Goal: Use online tool/utility: Utilize a website feature to perform a specific function

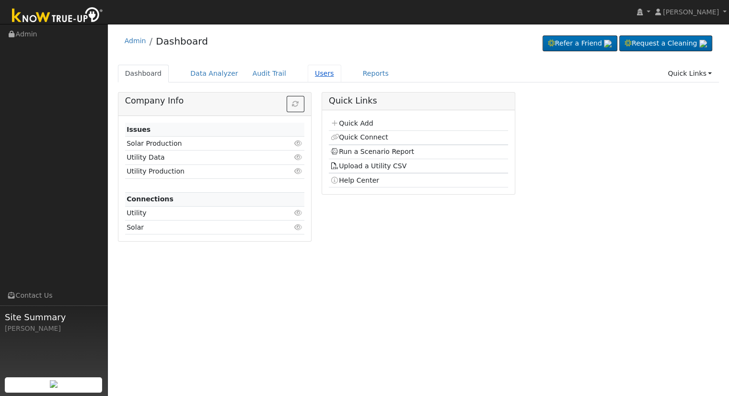
click at [308, 75] on link "Users" at bounding box center [325, 74] width 34 height 18
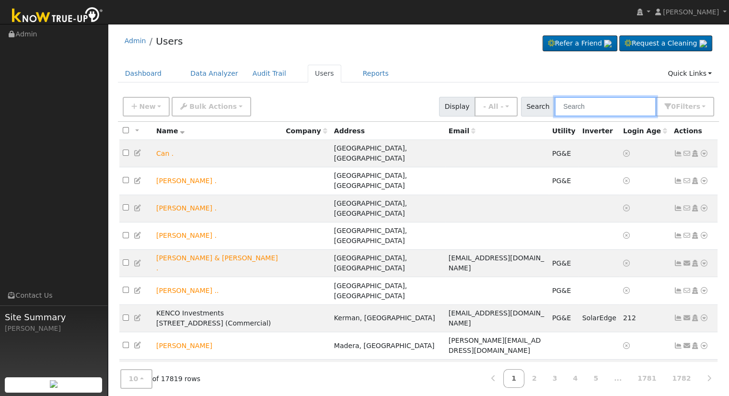
click at [611, 106] on input "text" at bounding box center [606, 107] width 102 height 20
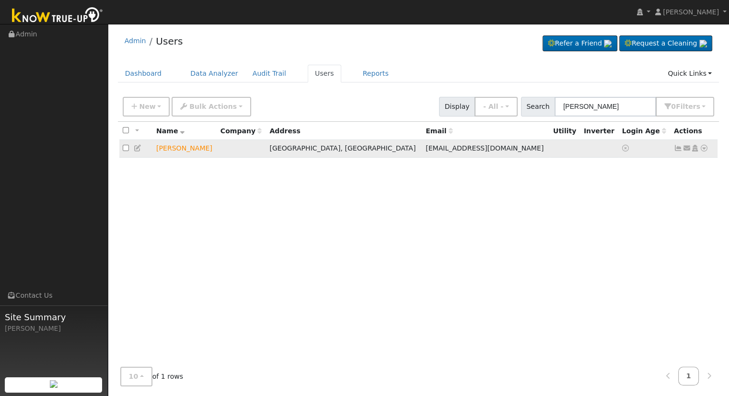
click at [705, 147] on icon at bounding box center [704, 148] width 9 height 7
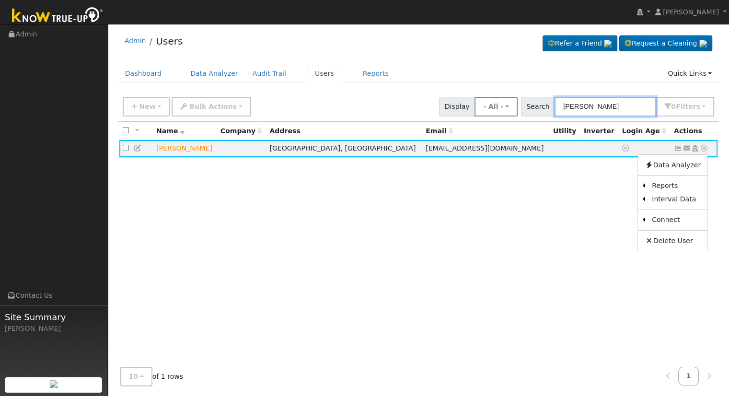
drag, startPoint x: 608, startPoint y: 103, endPoint x: 509, endPoint y: 110, distance: 99.5
click at [509, 110] on div "New Add User Quick Add Quick Connect Quick Convert Lead Bulk Actions Send Email…" at bounding box center [418, 104] width 595 height 23
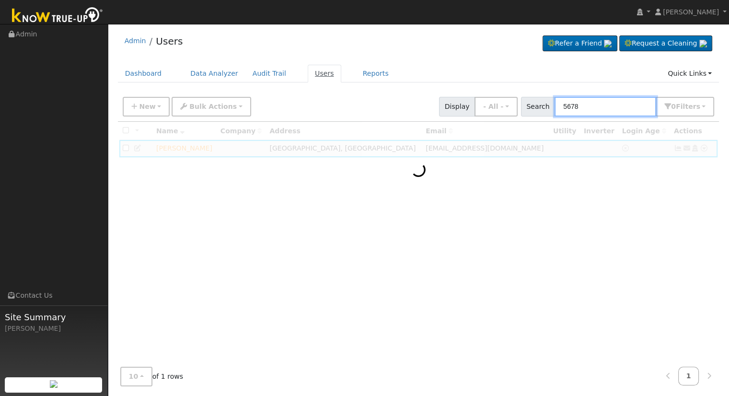
type input "5678"
click at [308, 74] on link "Users" at bounding box center [325, 74] width 34 height 18
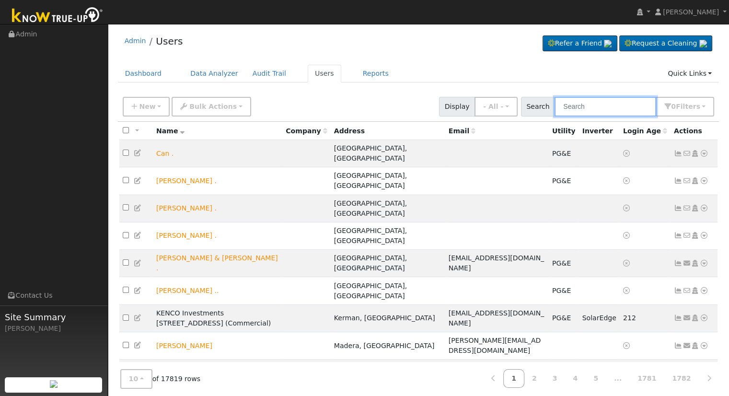
click at [588, 106] on input "text" at bounding box center [606, 107] width 102 height 20
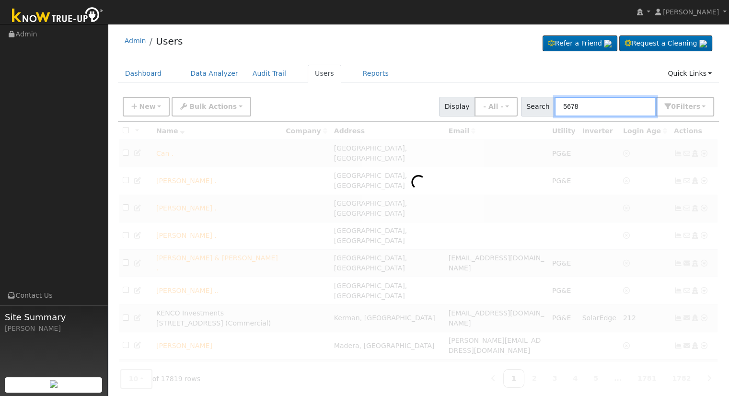
type input "5678"
click at [439, 43] on div "Admin Users Refer a Friend Request a Cleaning" at bounding box center [419, 43] width 602 height 29
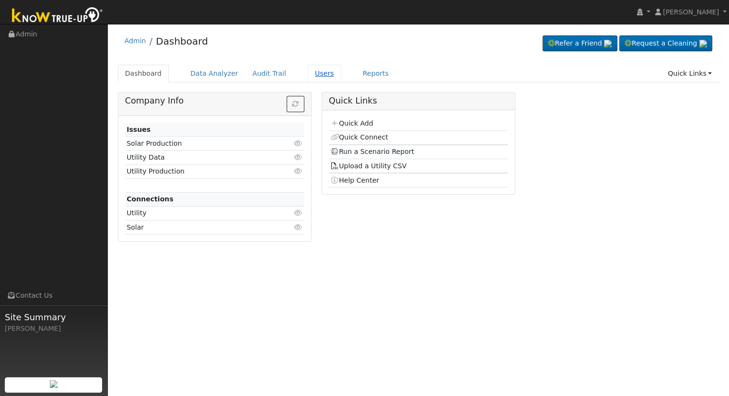
click at [308, 73] on link "Users" at bounding box center [325, 74] width 34 height 18
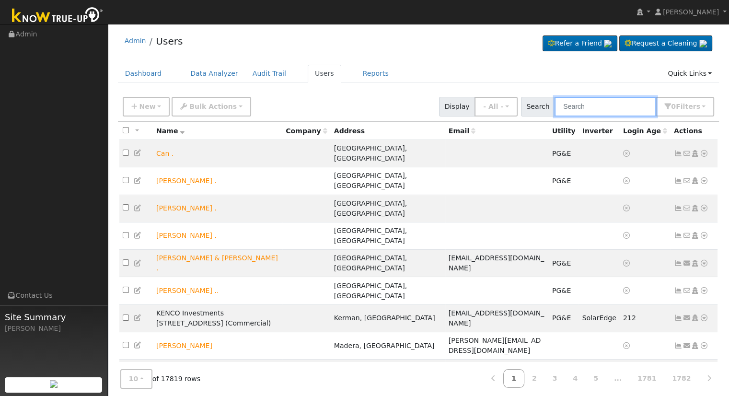
click at [575, 110] on input "text" at bounding box center [606, 107] width 102 height 20
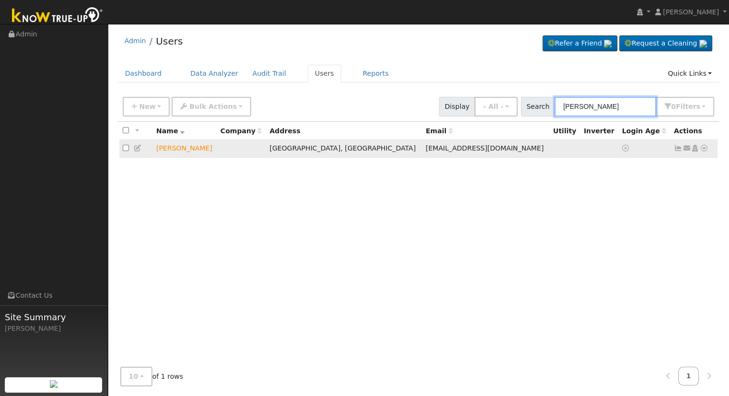
type input "yu vu"
click at [702, 145] on icon at bounding box center [704, 148] width 9 height 7
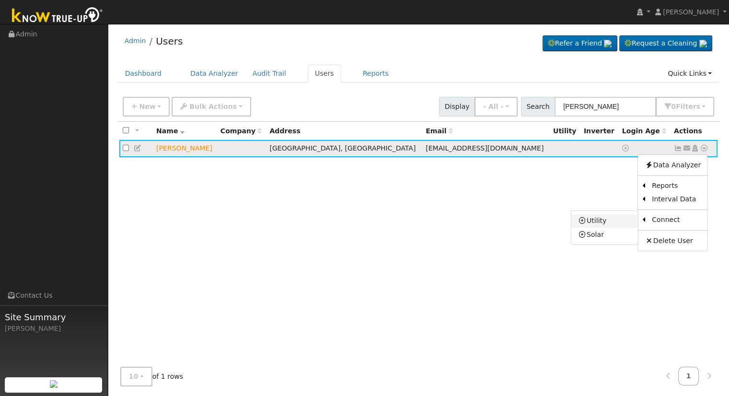
click at [608, 225] on link "Utility" at bounding box center [604, 220] width 67 height 13
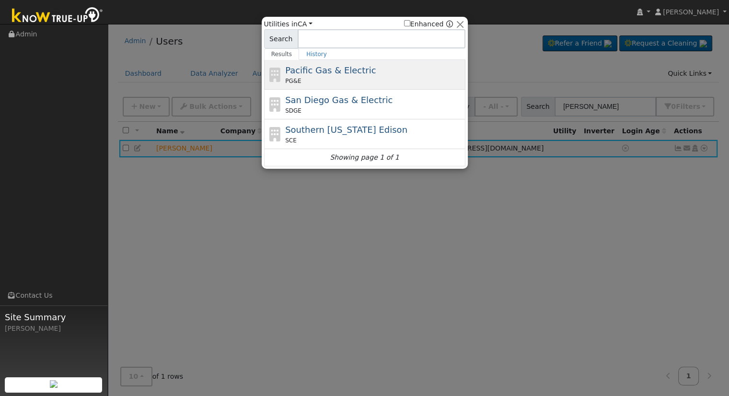
click at [368, 75] on div "Pacific Gas & Electric PG&E" at bounding box center [374, 75] width 178 height 22
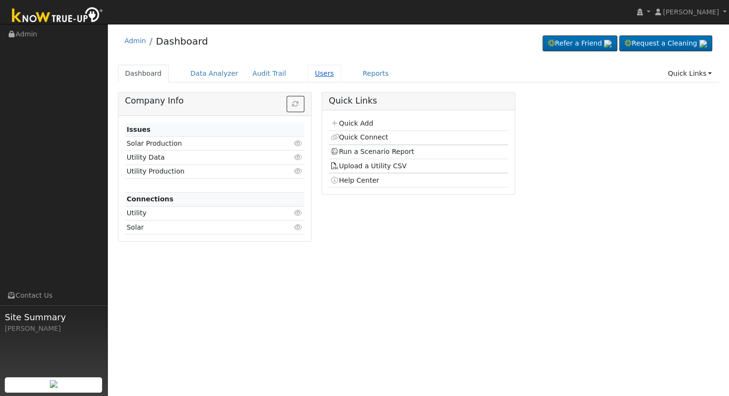
click at [308, 71] on link "Users" at bounding box center [325, 74] width 34 height 18
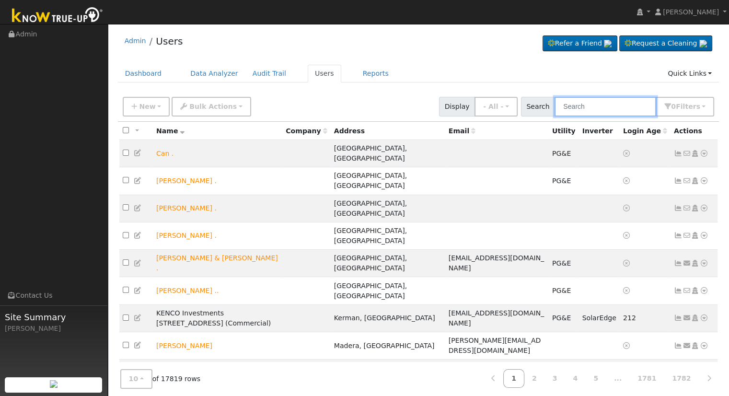
click at [581, 106] on input "text" at bounding box center [606, 107] width 102 height 20
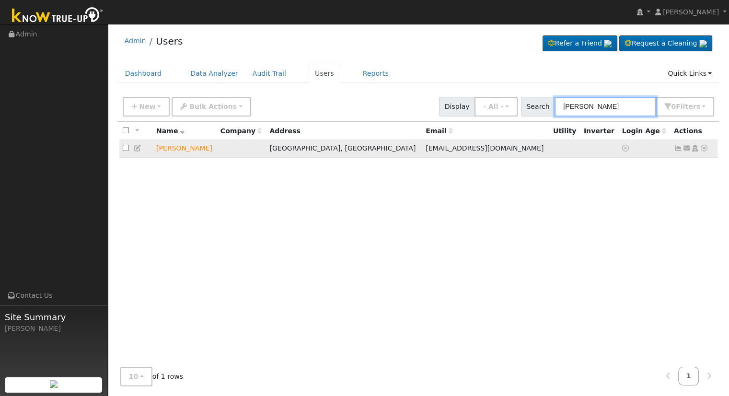
type input "yu vu"
click at [702, 148] on icon at bounding box center [704, 148] width 9 height 7
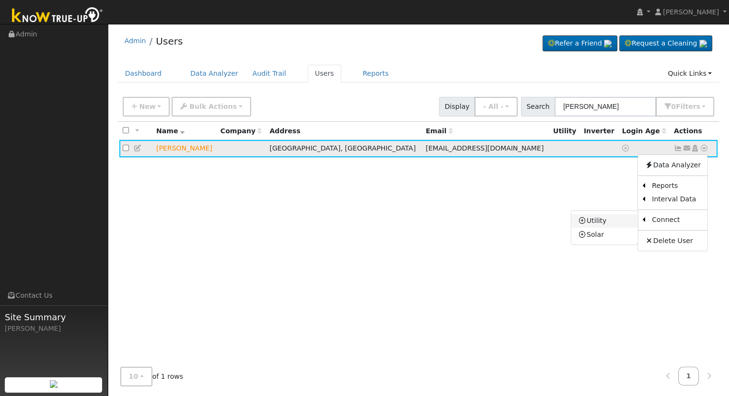
click at [612, 219] on link "Utility" at bounding box center [604, 220] width 67 height 13
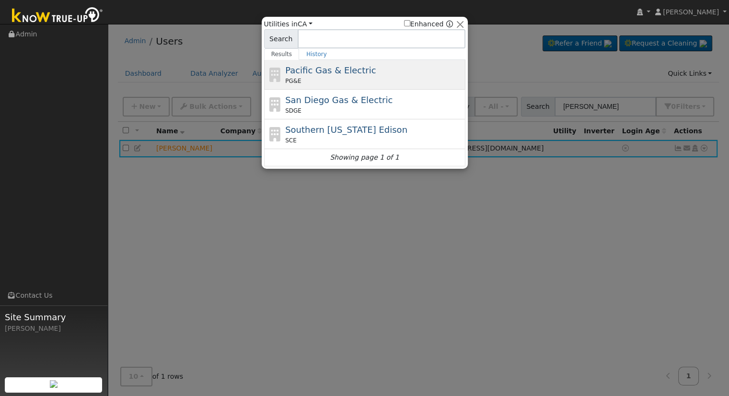
click at [322, 71] on span "Pacific Gas & Electric" at bounding box center [330, 70] width 91 height 10
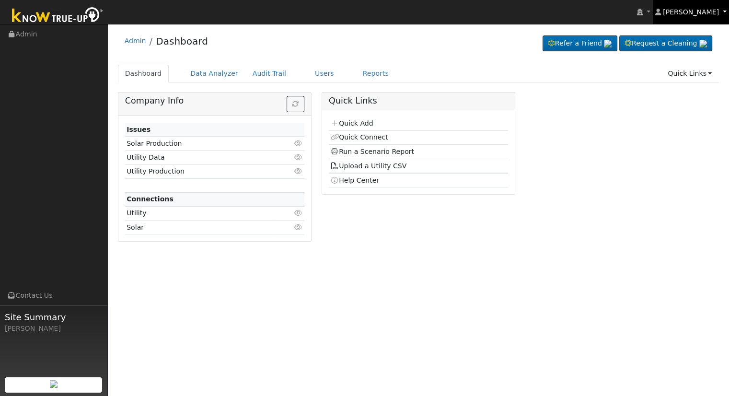
click at [725, 10] on link "[PERSON_NAME]" at bounding box center [691, 12] width 77 height 24
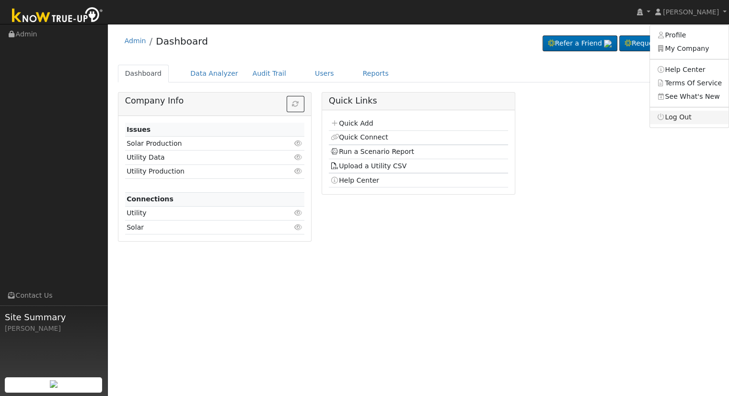
click at [685, 116] on link "Log Out" at bounding box center [689, 117] width 79 height 13
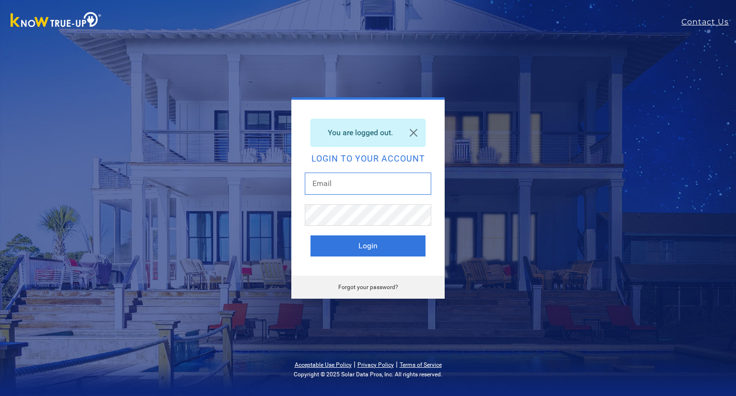
drag, startPoint x: 351, startPoint y: 179, endPoint x: 355, endPoint y: 192, distance: 14.0
click at [351, 179] on input "text" at bounding box center [368, 184] width 127 height 22
type input "ericc@solarnegotiators.com"
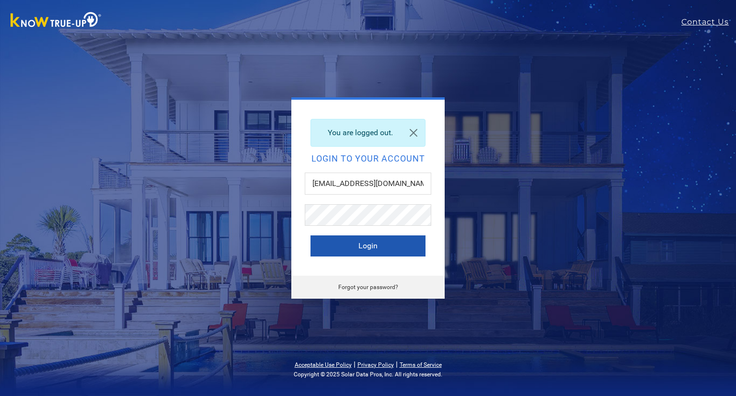
click at [390, 240] on button "Login" at bounding box center [368, 245] width 115 height 21
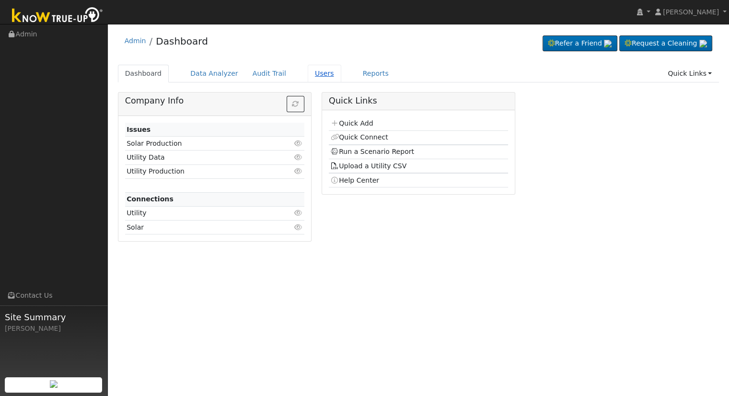
click at [308, 70] on link "Users" at bounding box center [325, 74] width 34 height 18
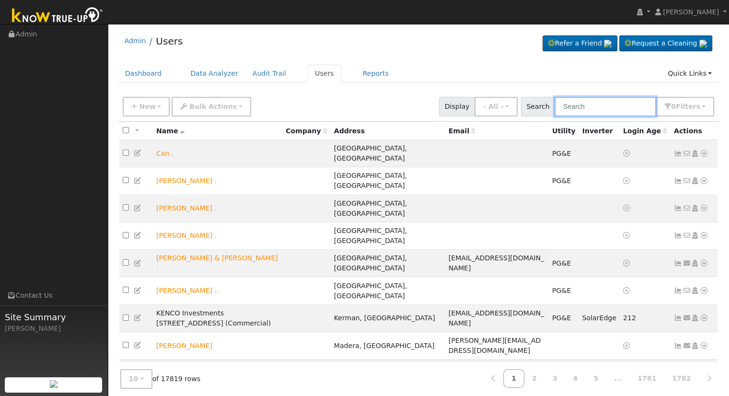
click at [598, 104] on input "text" at bounding box center [606, 107] width 102 height 20
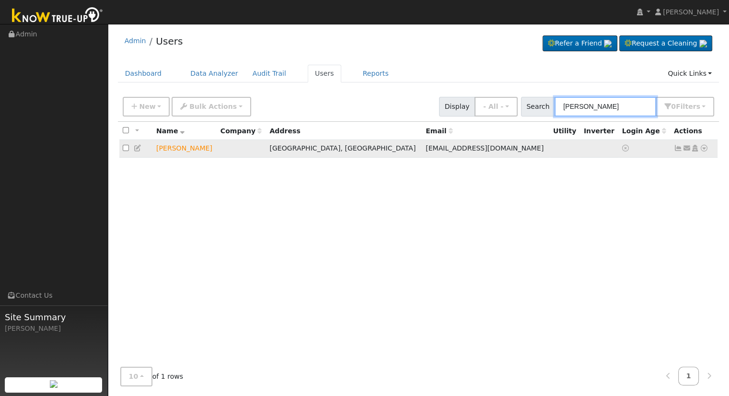
type input "yu vu"
click at [707, 149] on icon at bounding box center [704, 148] width 9 height 7
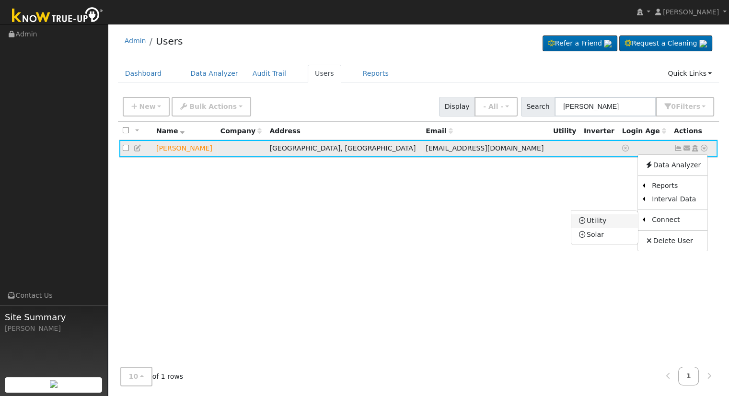
click at [614, 220] on link "Utility" at bounding box center [604, 220] width 67 height 13
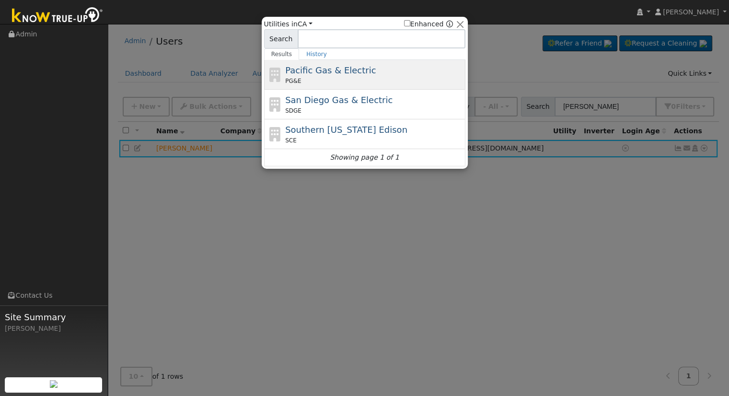
click at [326, 75] on div "Pacific Gas & Electric PG&E" at bounding box center [374, 75] width 178 height 22
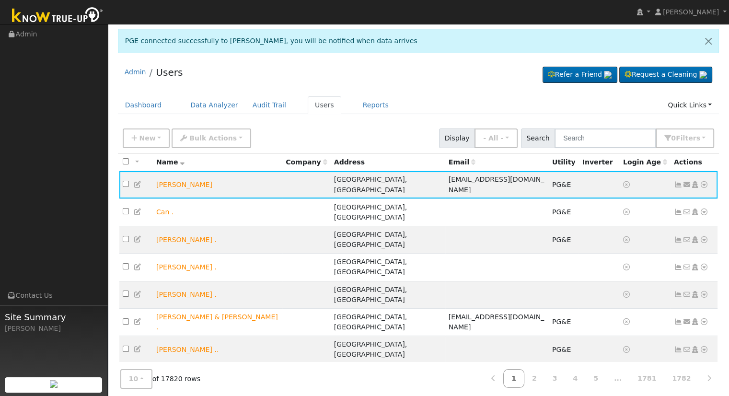
click at [423, 109] on ul "Dashboard Data Analyzer Audit Trail Users Reports Quick Links Quick Add Quick C…" at bounding box center [419, 105] width 602 height 18
click at [596, 131] on input "text" at bounding box center [606, 138] width 102 height 20
click at [705, 181] on icon at bounding box center [704, 184] width 9 height 7
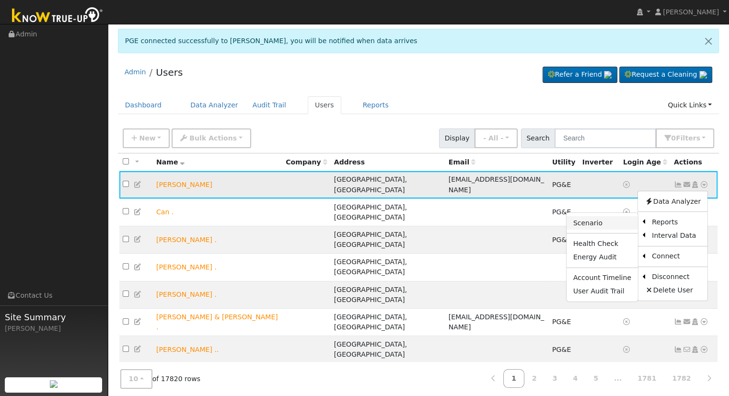
click at [612, 217] on link "Scenario" at bounding box center [602, 222] width 71 height 13
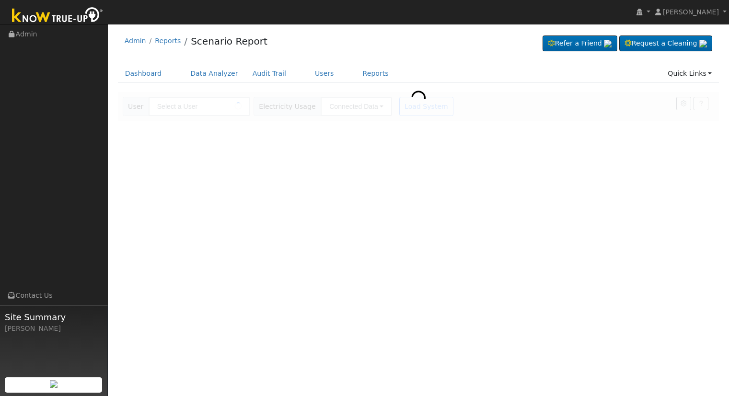
type input "[PERSON_NAME]"
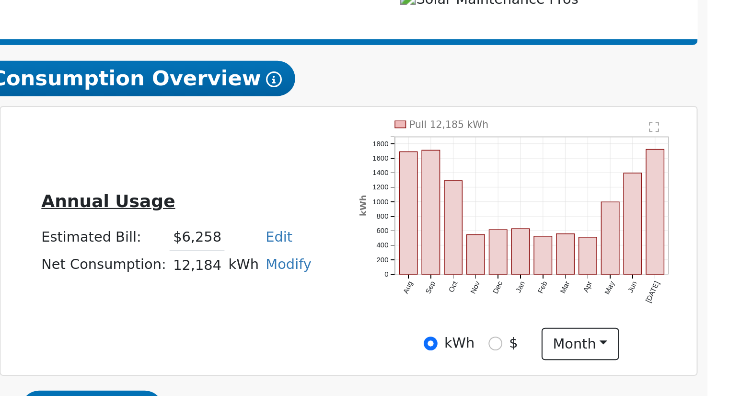
scroll to position [10, 0]
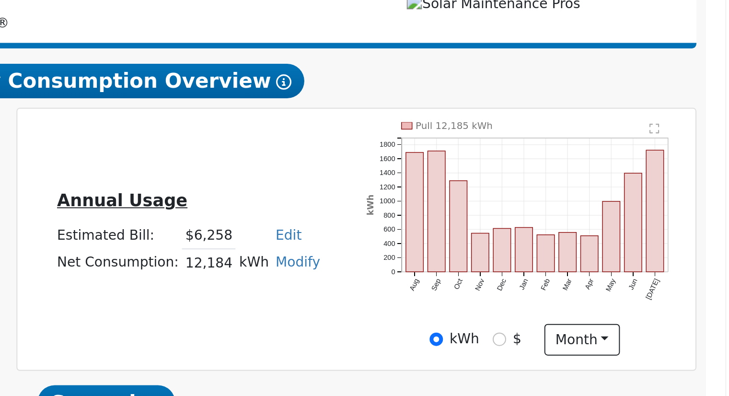
drag, startPoint x: 457, startPoint y: 289, endPoint x: 494, endPoint y: 292, distance: 36.6
click at [494, 292] on tr "Net Consumption: 12,184 kWh Modify Add Consumption Add Electric Vehicle Add Con…" at bounding box center [459, 287] width 135 height 14
click at [503, 260] on h5 "Annual Usage" at bounding box center [460, 255] width 132 height 10
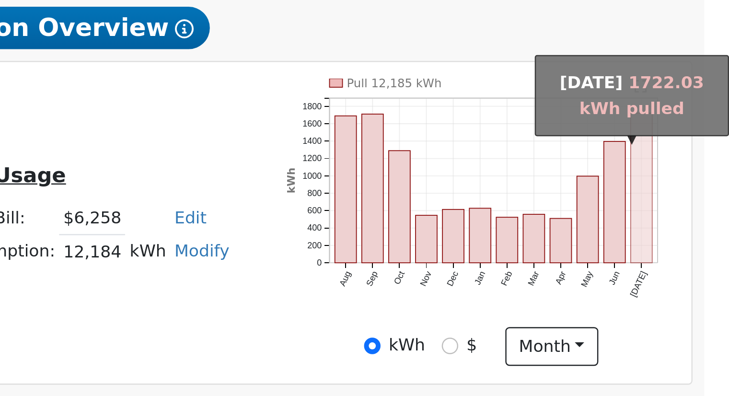
click at [693, 266] on rect "onclick=""" at bounding box center [693, 260] width 9 height 61
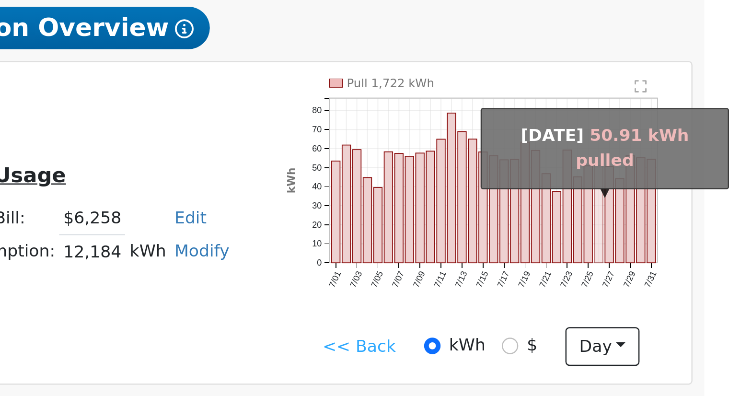
click at [675, 263] on rect "onclick=""" at bounding box center [676, 270] width 3 height 39
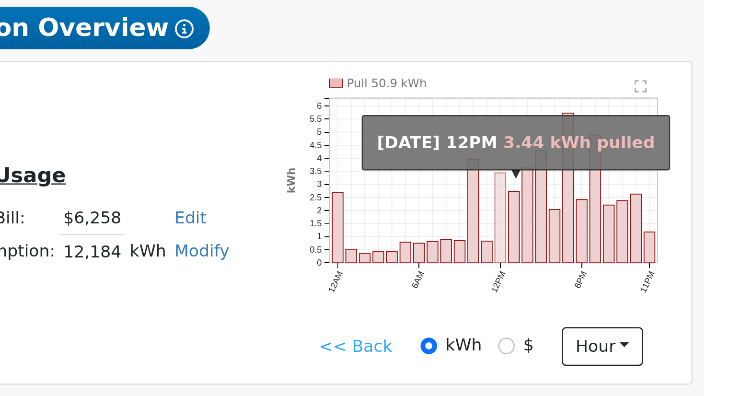
click at [636, 291] on rect "onclick=""" at bounding box center [636, 272] width 4 height 36
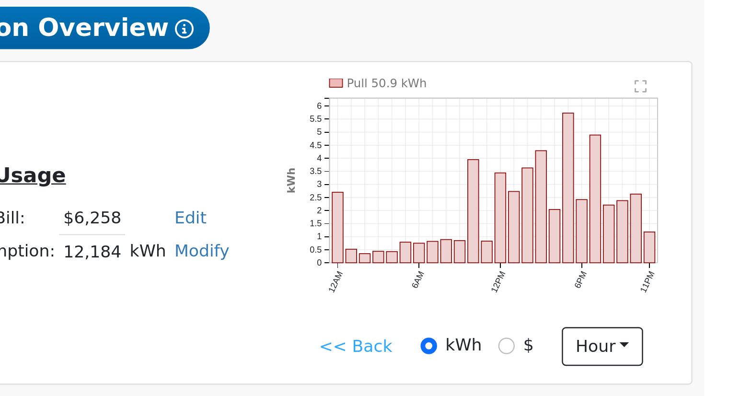
click at [579, 326] on link "<< Back" at bounding box center [577, 325] width 30 height 10
click at [574, 330] on link "<< Back" at bounding box center [577, 325] width 30 height 10
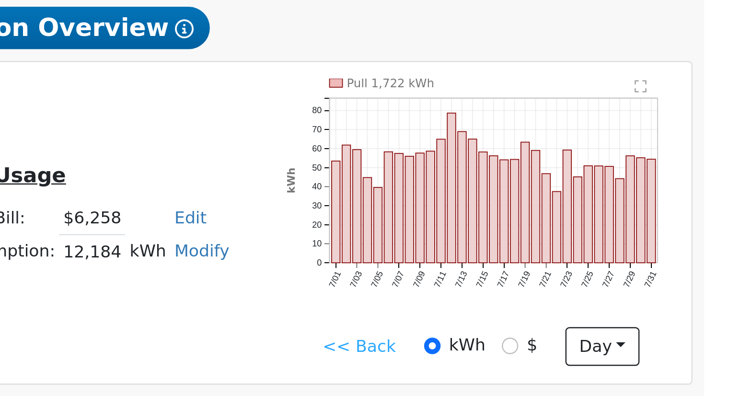
click at [582, 327] on link "<< Back" at bounding box center [579, 325] width 30 height 10
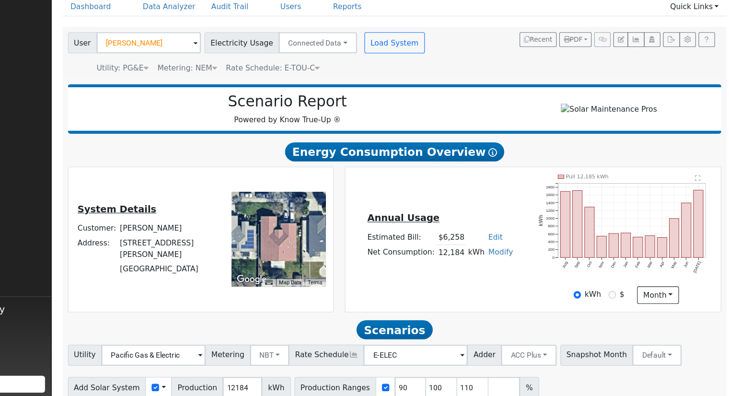
scroll to position [75, 0]
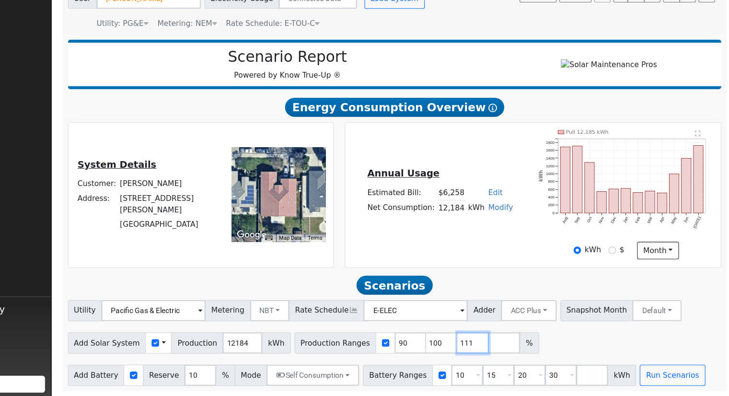
click at [475, 344] on input "111" at bounding box center [489, 347] width 29 height 19
type input "1"
type input "120.56"
click at [555, 376] on input "30" at bounding box center [569, 376] width 29 height 19
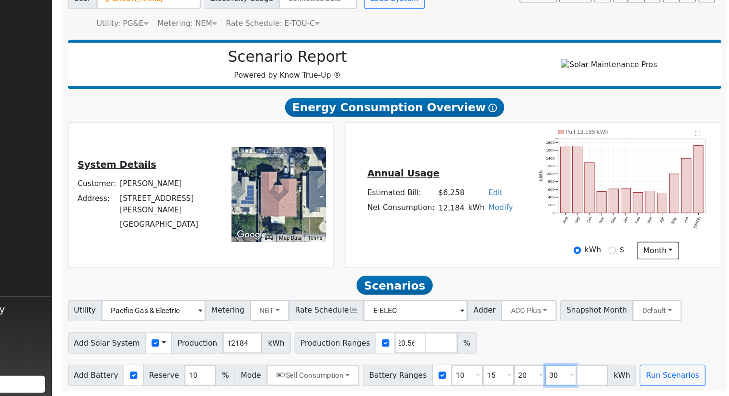
scroll to position [0, 0]
type input "3"
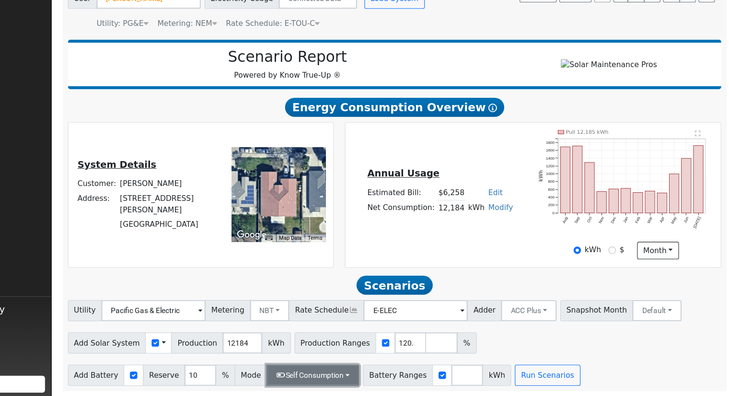
click at [366, 373] on button "Self Consumption" at bounding box center [345, 376] width 84 height 19
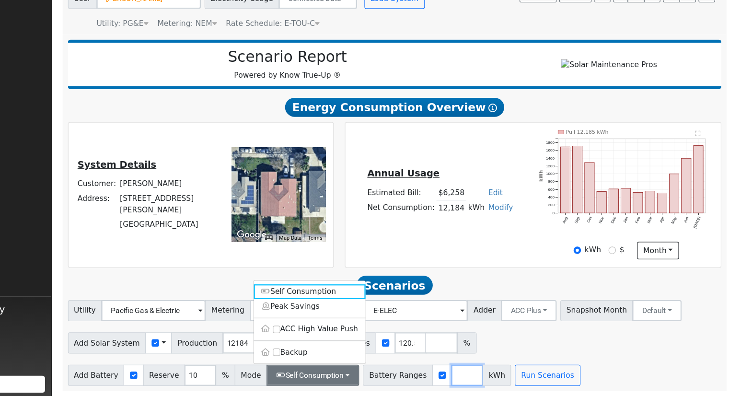
click at [470, 375] on input "number" at bounding box center [484, 376] width 29 height 19
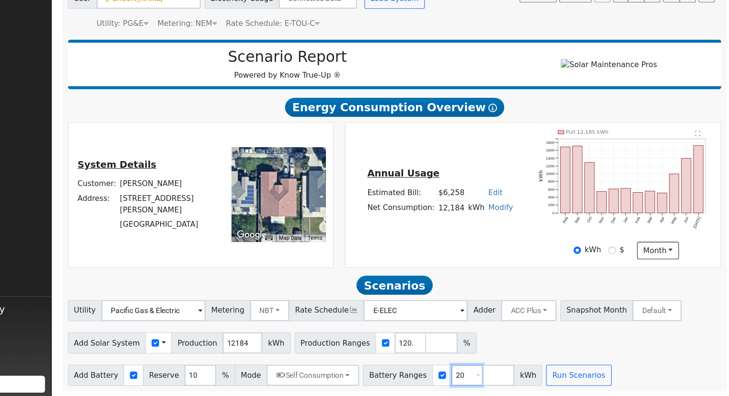
type input "20"
type input "27"
click at [504, 354] on div "Add Solar System Use CSV Data Production 12184 kWh Production Ranges 120.56 %" at bounding box center [418, 346] width 595 height 23
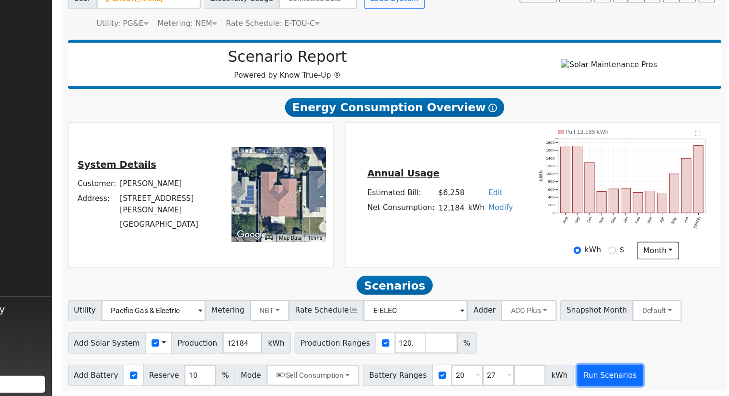
click at [611, 379] on button "Run Scenarios" at bounding box center [613, 376] width 59 height 19
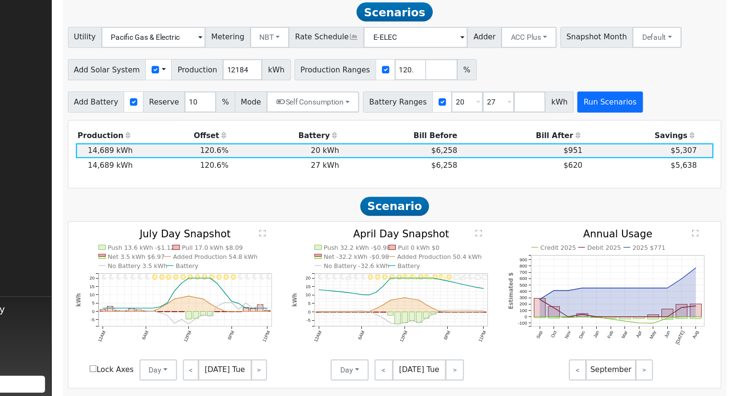
scroll to position [332, 0]
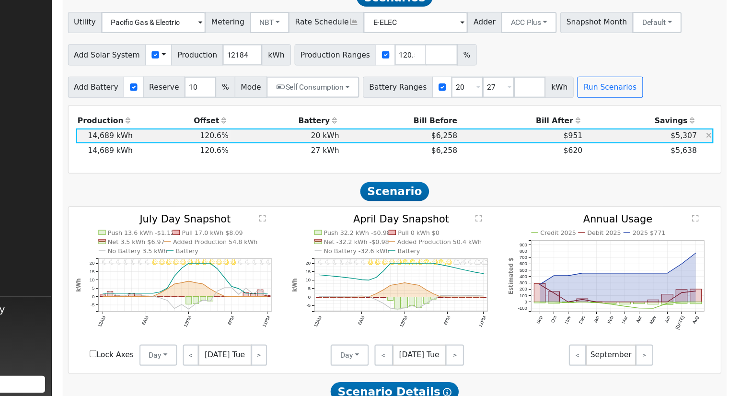
click at [360, 163] on td "20 kWh" at bounding box center [320, 159] width 100 height 13
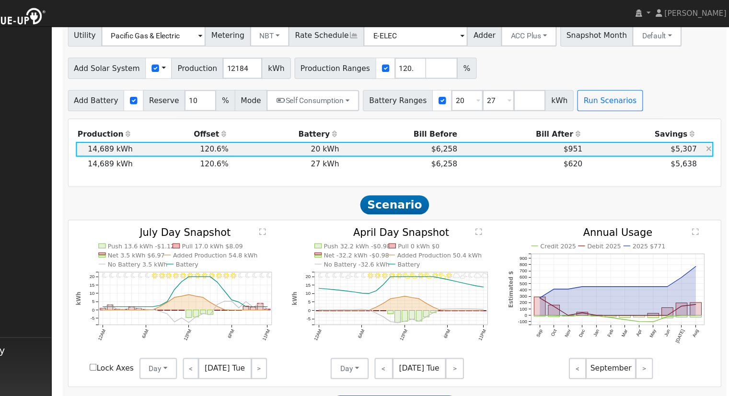
scroll to position [325, 0]
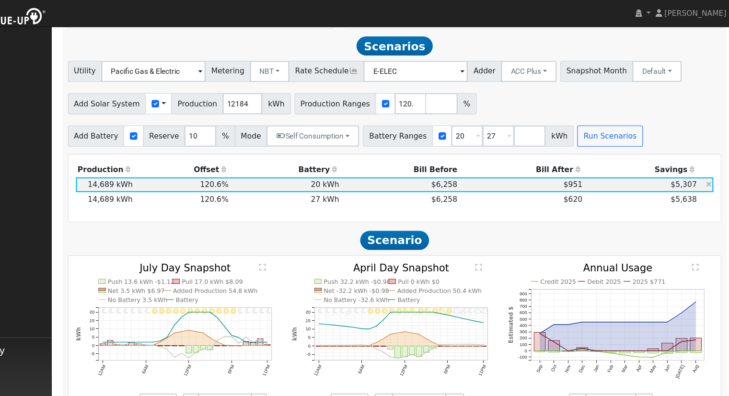
click at [349, 173] on td "20 kWh" at bounding box center [320, 167] width 100 height 13
click at [355, 185] on td "27 kWh" at bounding box center [320, 180] width 100 height 13
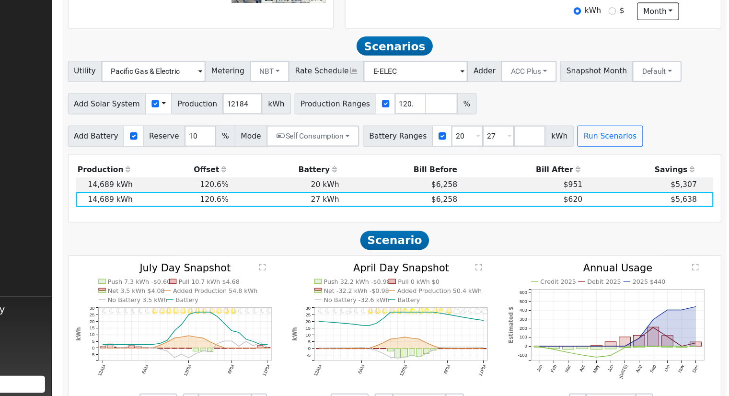
scroll to position [280, 0]
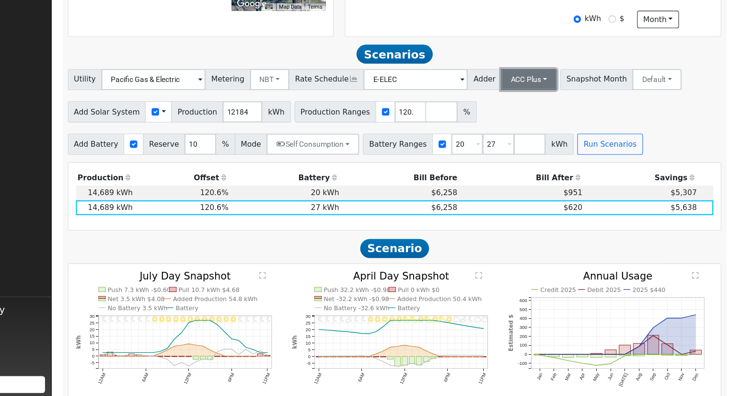
click at [521, 111] on button "ACC Plus" at bounding box center [540, 108] width 50 height 19
click at [523, 157] on link "SB-535" at bounding box center [529, 156] width 67 height 13
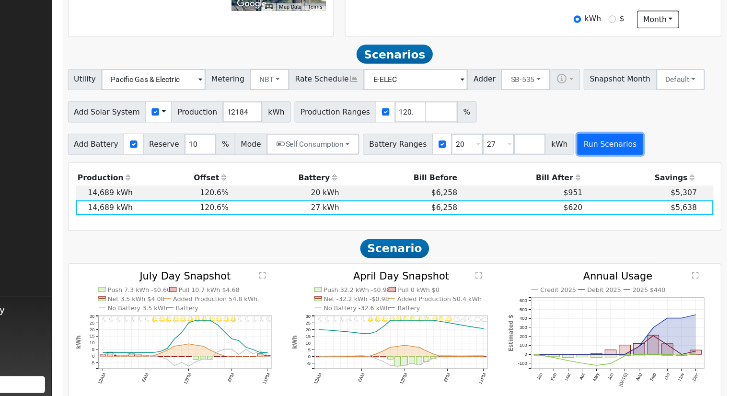
click at [589, 169] on button "Run Scenarios" at bounding box center [613, 167] width 59 height 19
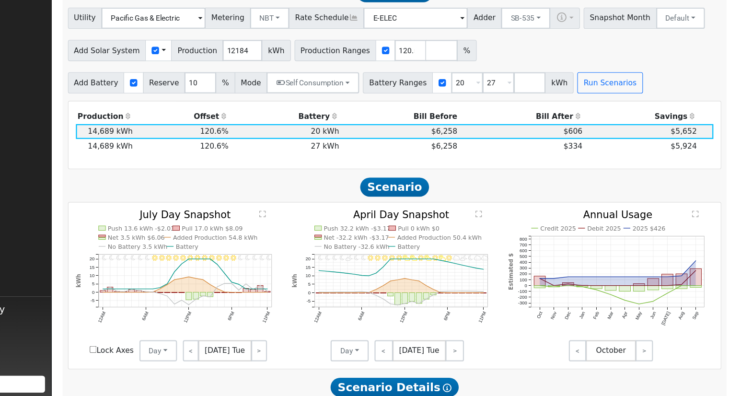
scroll to position [332, 0]
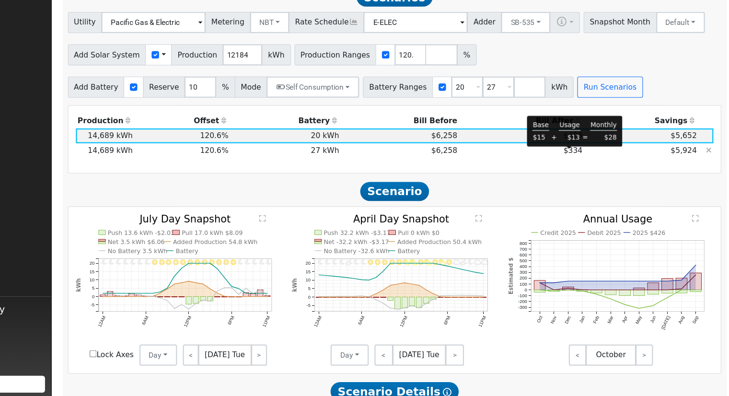
click at [579, 176] on span "$334" at bounding box center [579, 173] width 17 height 8
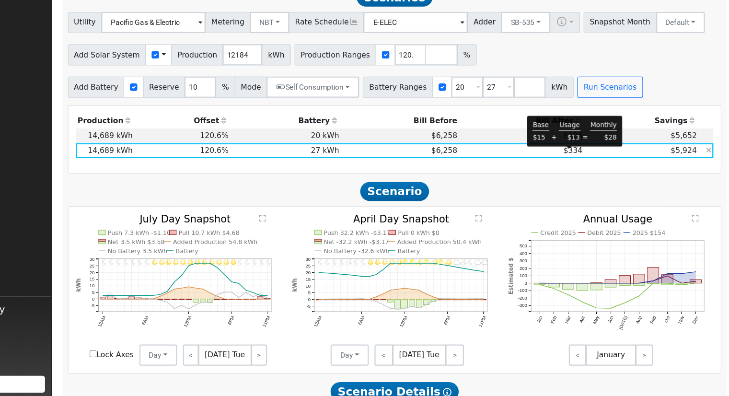
click at [578, 177] on span "$334" at bounding box center [579, 173] width 17 height 8
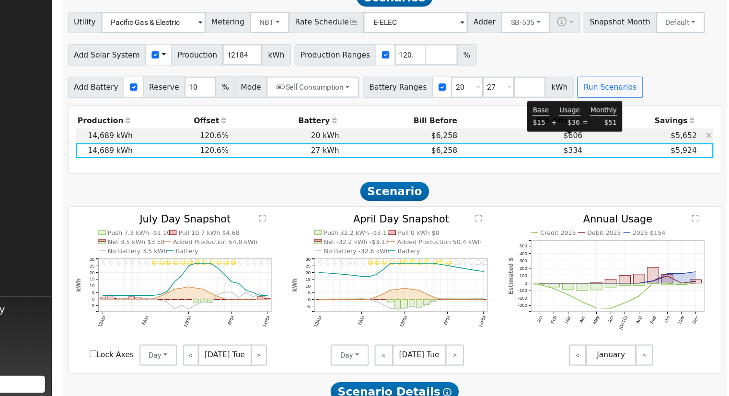
click at [576, 163] on span "$606" at bounding box center [579, 160] width 17 height 8
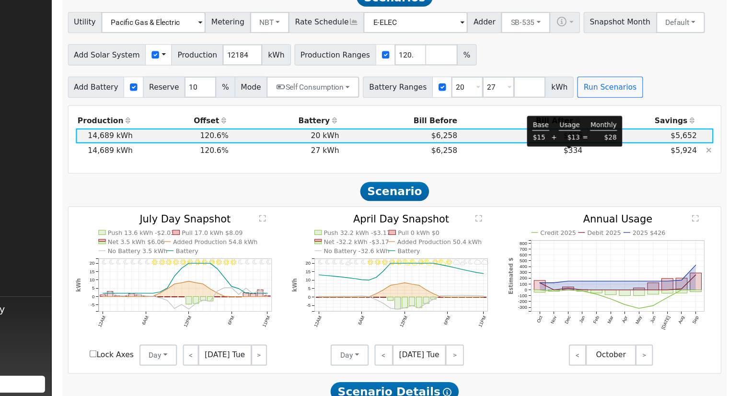
click at [580, 175] on span "$334" at bounding box center [579, 173] width 17 height 8
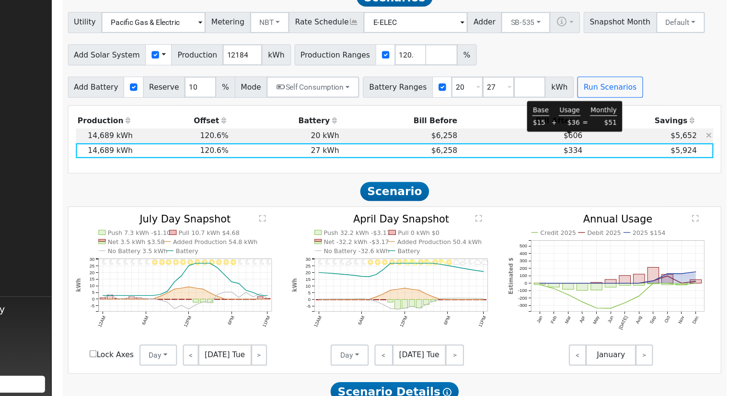
click at [575, 162] on span "$606" at bounding box center [579, 160] width 17 height 8
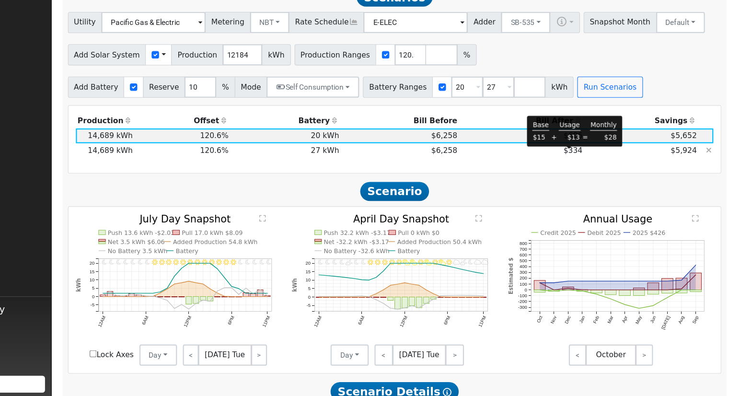
click at [577, 175] on span "$334" at bounding box center [579, 173] width 17 height 8
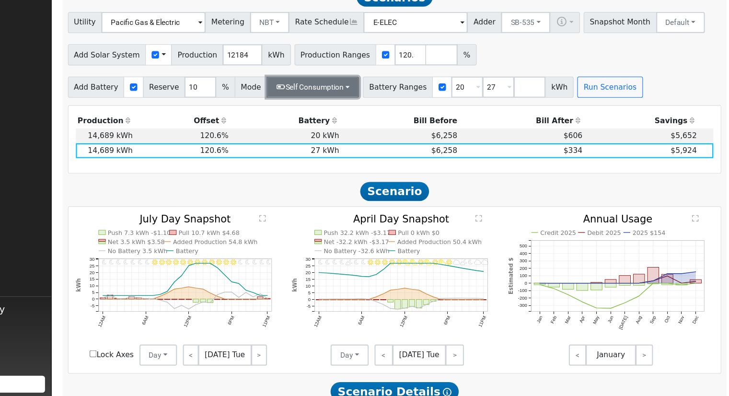
click at [335, 120] on button "Self Consumption" at bounding box center [345, 115] width 84 height 19
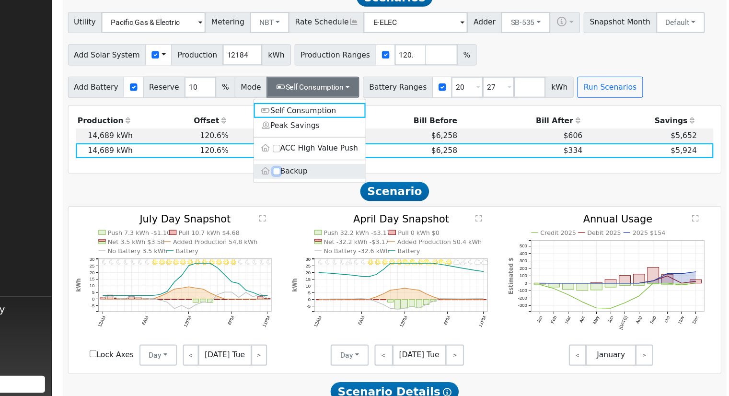
click at [309, 195] on input "Backup" at bounding box center [311, 192] width 7 height 7
checkbox input "true"
type input "20"
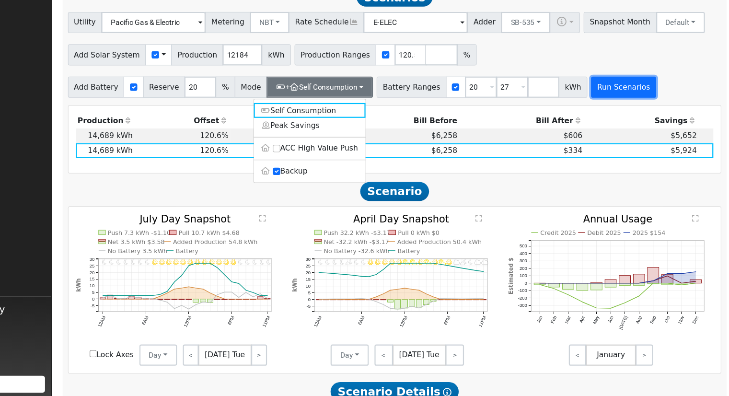
click at [600, 119] on button "Run Scenarios" at bounding box center [625, 115] width 59 height 19
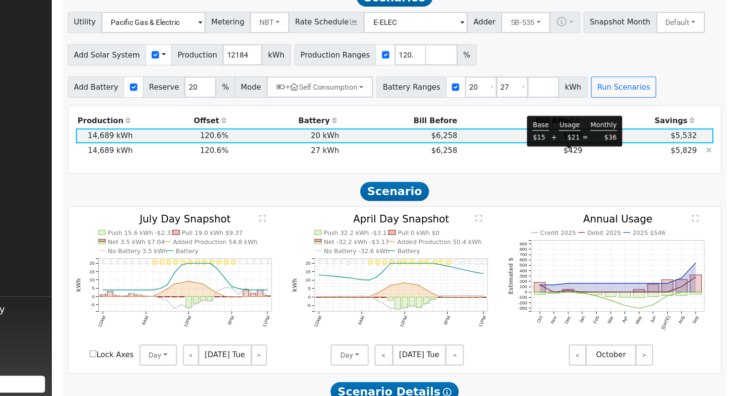
click at [578, 175] on span "$429" at bounding box center [579, 173] width 17 height 8
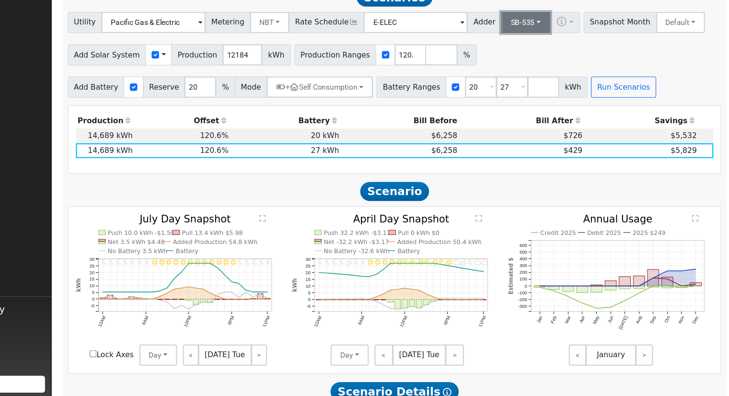
click at [531, 56] on button "SB-535" at bounding box center [537, 57] width 45 height 19
click at [537, 99] on link "ACC Plus" at bounding box center [529, 91] width 67 height 13
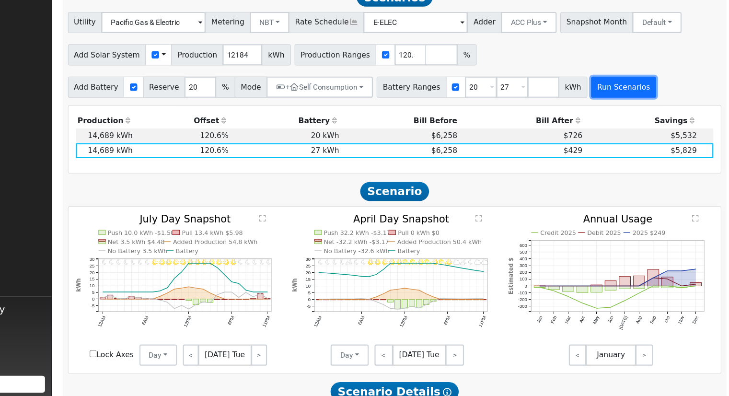
click at [596, 116] on button "Run Scenarios" at bounding box center [625, 115] width 59 height 19
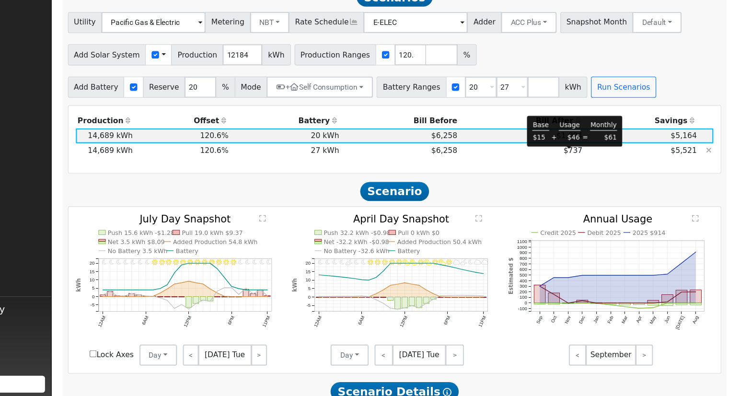
click at [575, 177] on span "$737" at bounding box center [579, 173] width 17 height 8
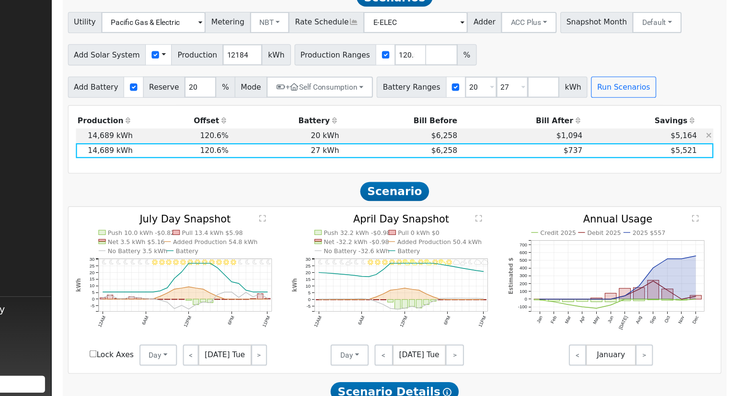
click at [703, 163] on icon at bounding box center [702, 159] width 5 height 7
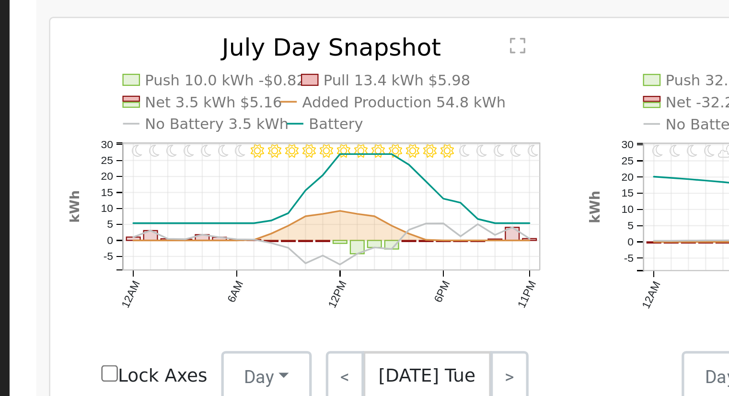
scroll to position [406, 0]
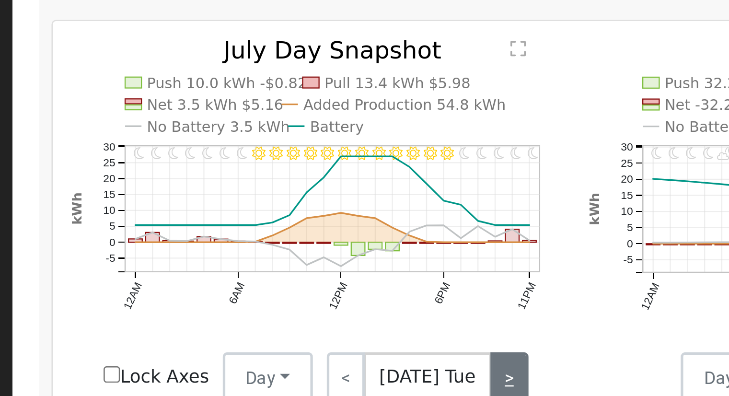
click at [295, 280] on link ">" at bounding box center [296, 277] width 14 height 19
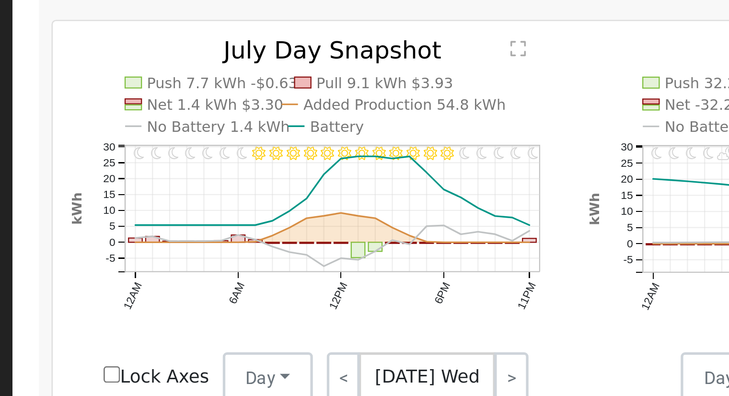
click at [205, 258] on icon "11PM - Clear 10PM - Clear 9PM - Clear 8PM - Clear 7PM - Clear 6PM - Clear 5PM -…" at bounding box center [223, 216] width 186 height 133
click at [292, 279] on link ">" at bounding box center [296, 277] width 13 height 19
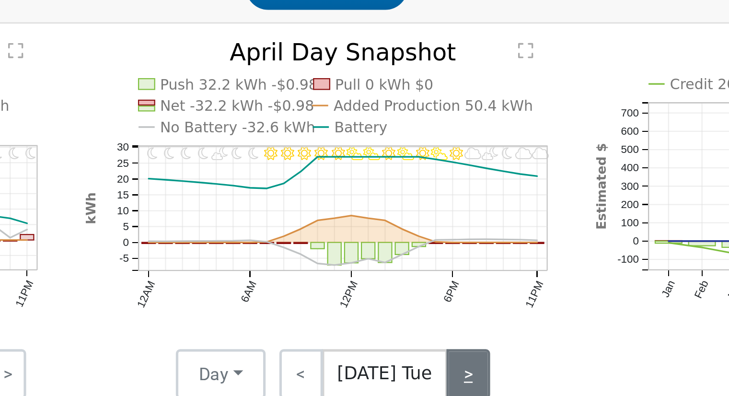
click at [470, 281] on link ">" at bounding box center [473, 277] width 17 height 19
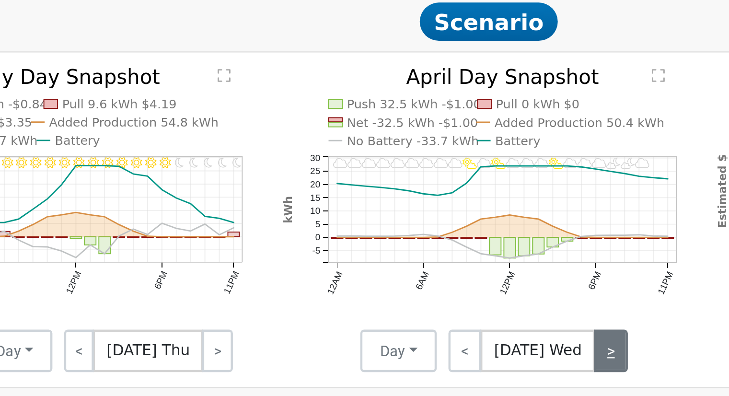
click at [474, 281] on link ">" at bounding box center [473, 277] width 15 height 19
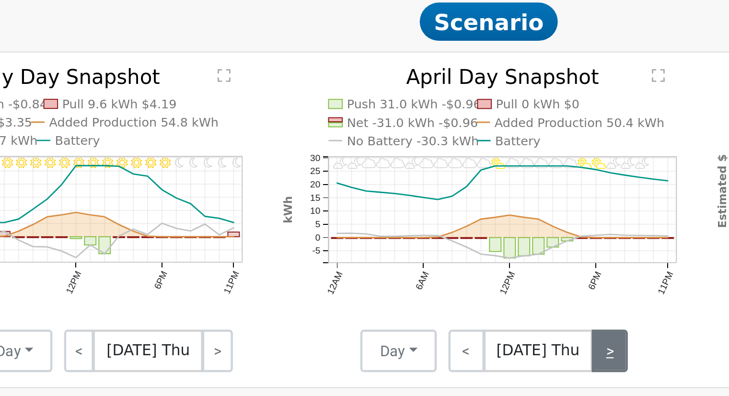
click at [469, 280] on link ">" at bounding box center [473, 277] width 16 height 19
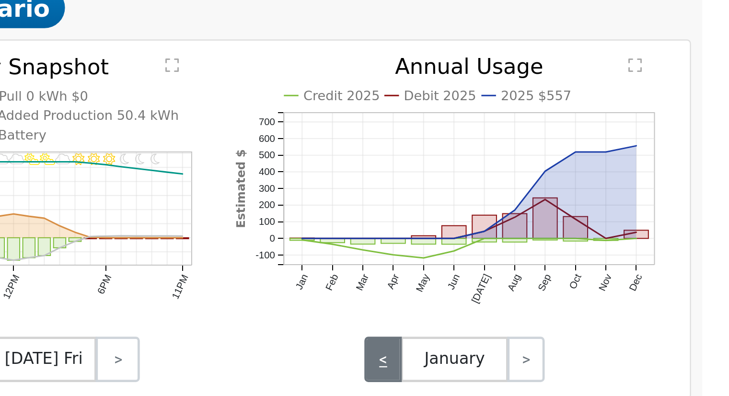
click at [587, 280] on link "<" at bounding box center [584, 277] width 16 height 19
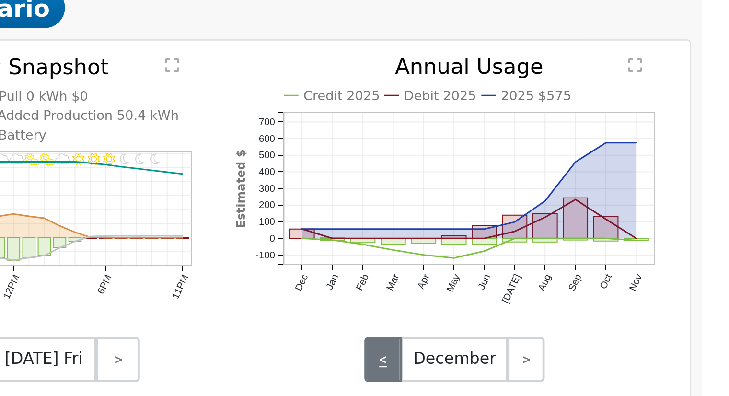
click at [587, 280] on link "<" at bounding box center [584, 277] width 16 height 19
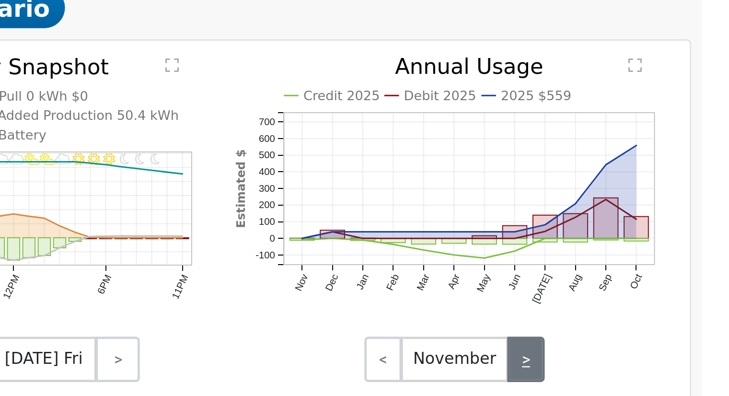
click at [643, 279] on link ">" at bounding box center [645, 277] width 16 height 19
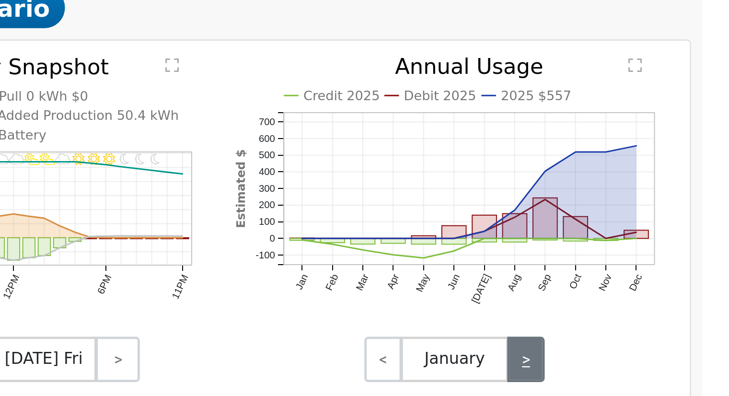
click at [643, 279] on link ">" at bounding box center [645, 277] width 16 height 19
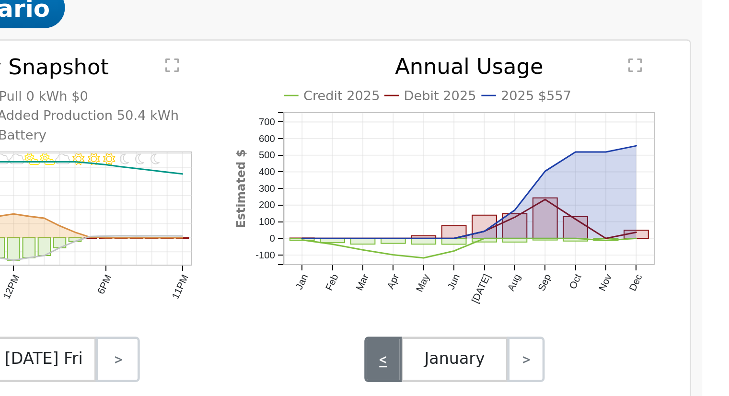
click at [582, 282] on link "<" at bounding box center [584, 277] width 16 height 19
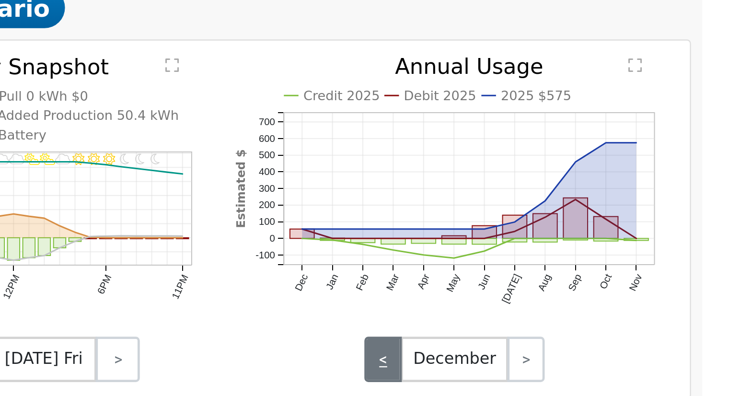
click at [582, 282] on link "<" at bounding box center [584, 277] width 16 height 19
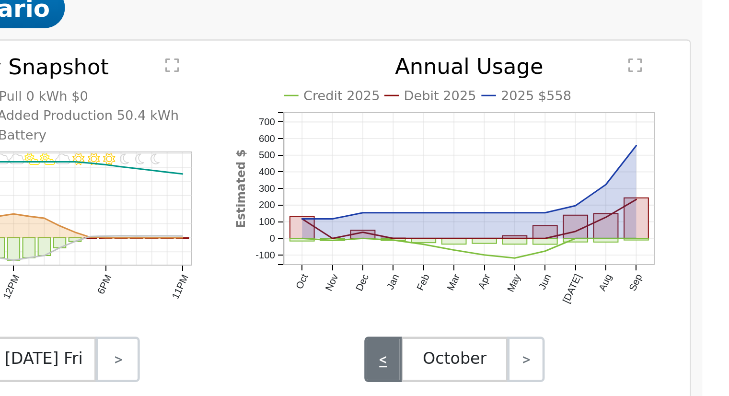
click at [582, 282] on link "<" at bounding box center [584, 277] width 16 height 19
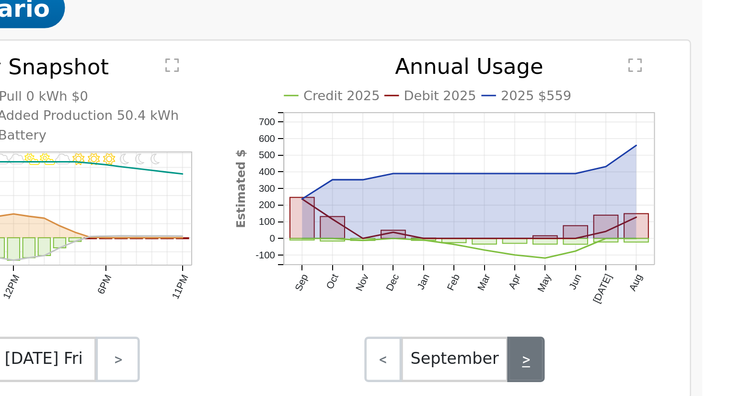
click at [646, 284] on link ">" at bounding box center [645, 277] width 16 height 19
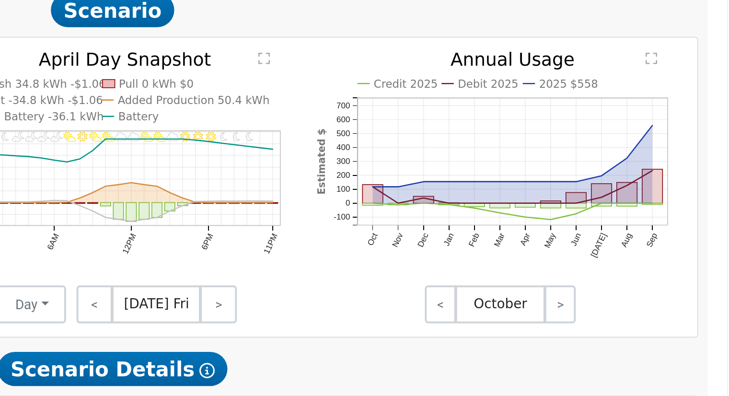
click at [694, 168] on icon "Credit 2025 Debit 2025 2025 $558 Oct Nov Dec Jan Feb Mar Apr May Jun [DATE] Aug…" at bounding box center [615, 212] width 186 height 125
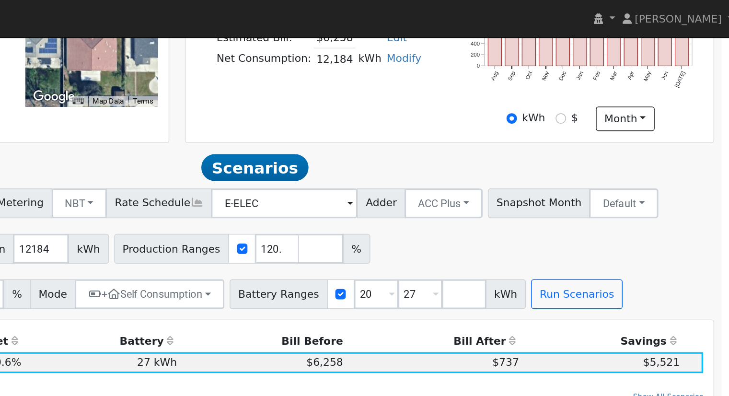
scroll to position [251, 0]
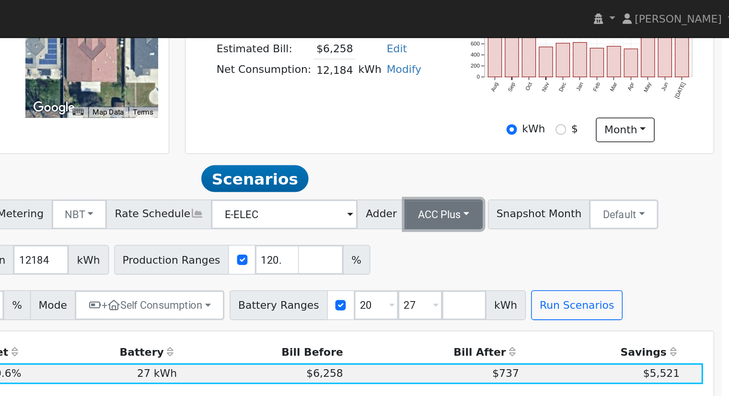
click at [529, 144] on button "ACC Plus" at bounding box center [540, 137] width 50 height 19
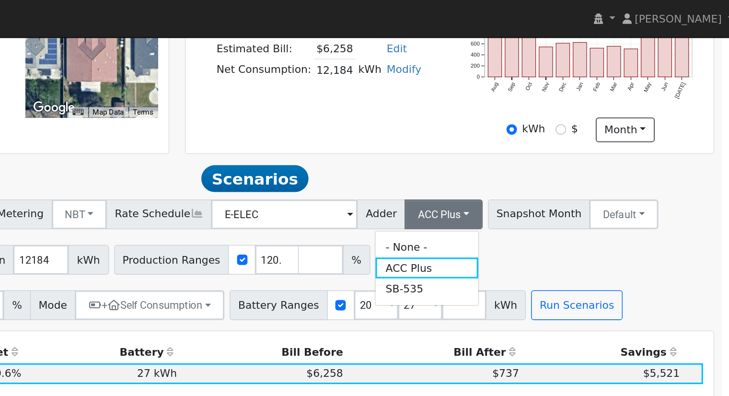
drag, startPoint x: 526, startPoint y: 186, endPoint x: 546, endPoint y: 194, distance: 21.4
click at [526, 187] on link "SB-535" at bounding box center [529, 185] width 67 height 13
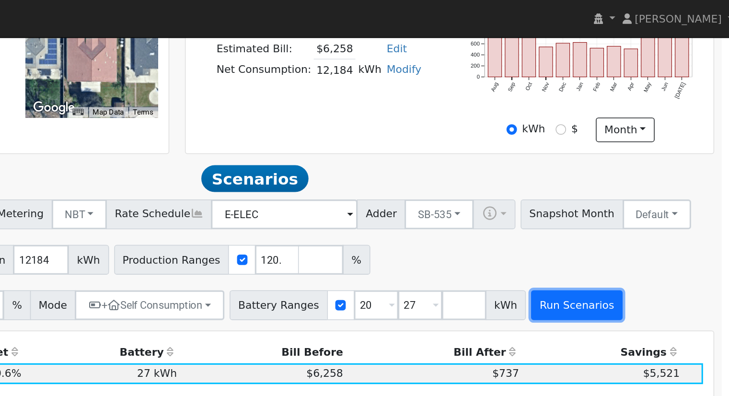
click at [599, 206] on button "Run Scenarios" at bounding box center [625, 196] width 59 height 19
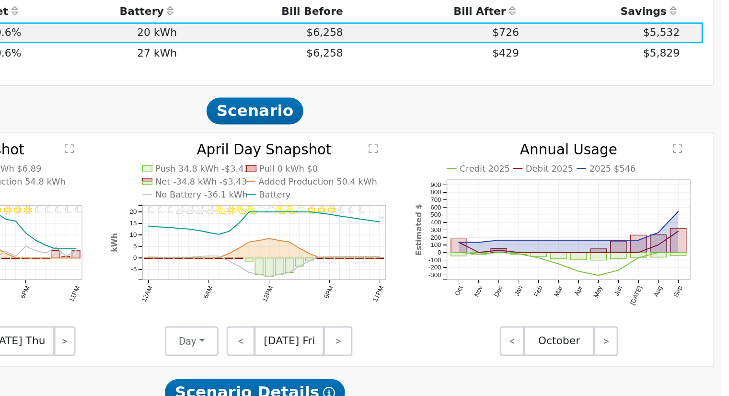
scroll to position [331, 0]
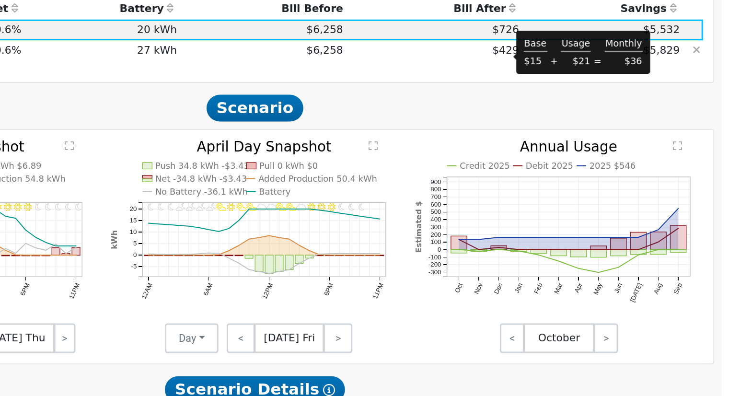
click at [583, 177] on span "$429" at bounding box center [579, 173] width 17 height 8
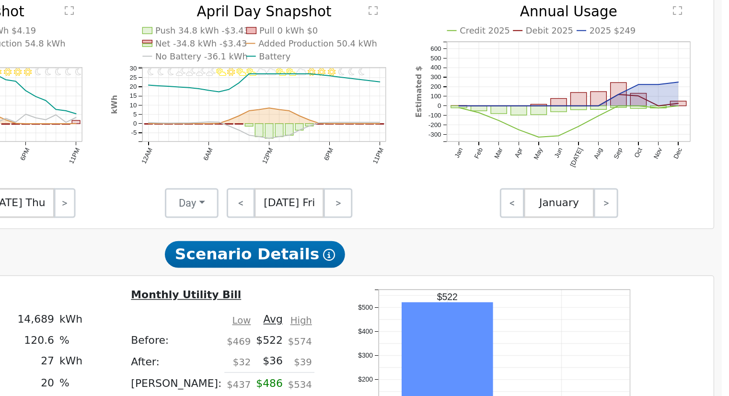
scroll to position [424, 0]
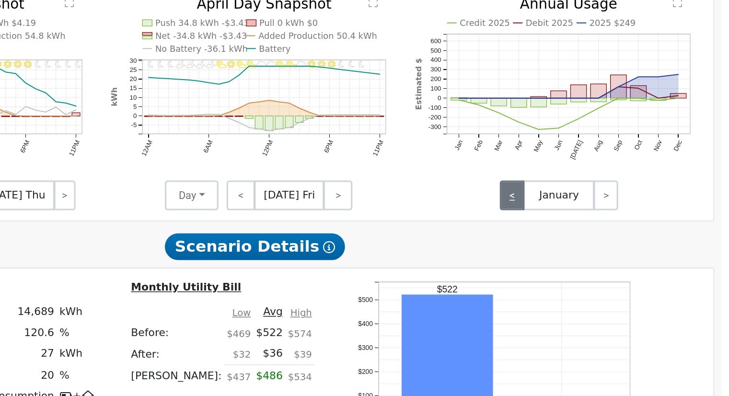
click at [581, 271] on link "<" at bounding box center [584, 266] width 16 height 19
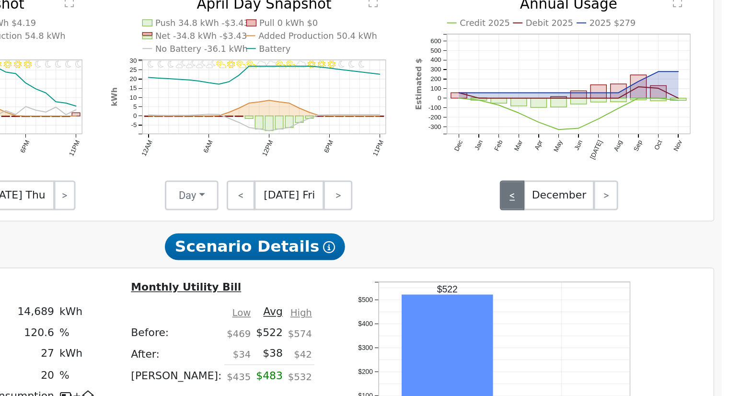
click at [581, 271] on link "<" at bounding box center [584, 266] width 16 height 19
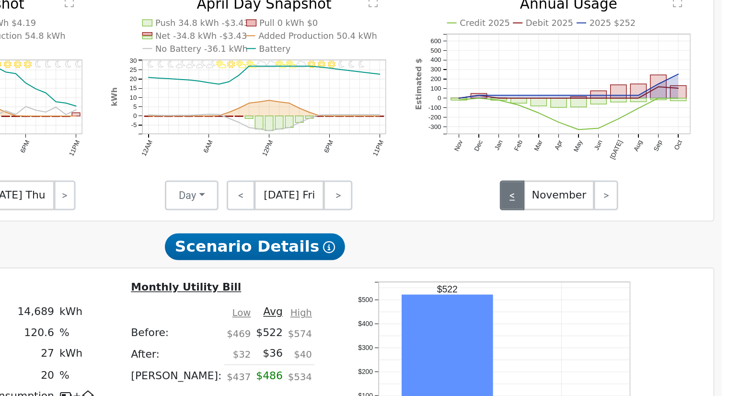
click at [581, 271] on link "<" at bounding box center [584, 266] width 16 height 19
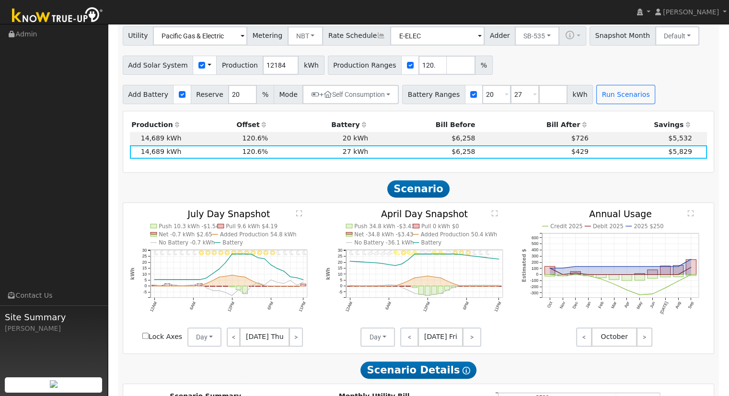
scroll to position [328, 0]
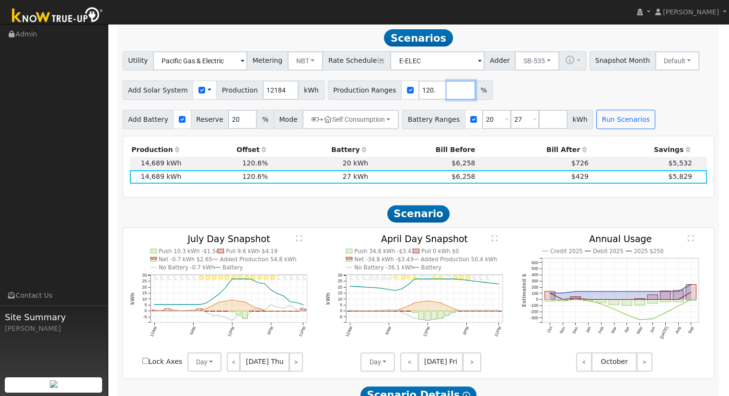
drag, startPoint x: 438, startPoint y: 91, endPoint x: 441, endPoint y: 95, distance: 5.9
click at [447, 90] on input "number" at bounding box center [461, 90] width 29 height 19
click at [606, 125] on button "Run Scenarios" at bounding box center [625, 119] width 59 height 19
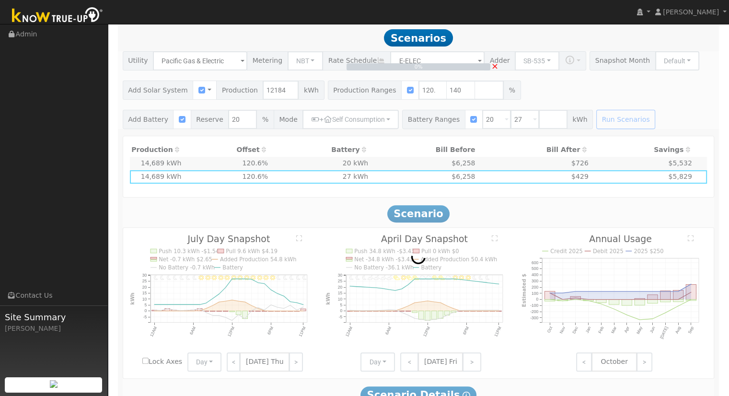
click at [483, 123] on div "0% ×" at bounding box center [418, 90] width 602 height 78
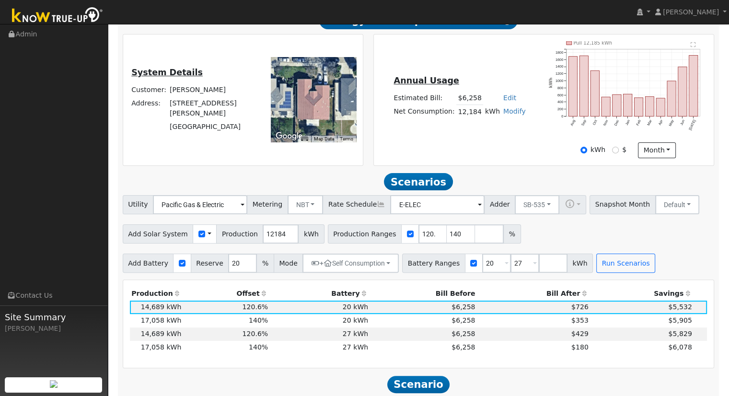
scroll to position [188, 0]
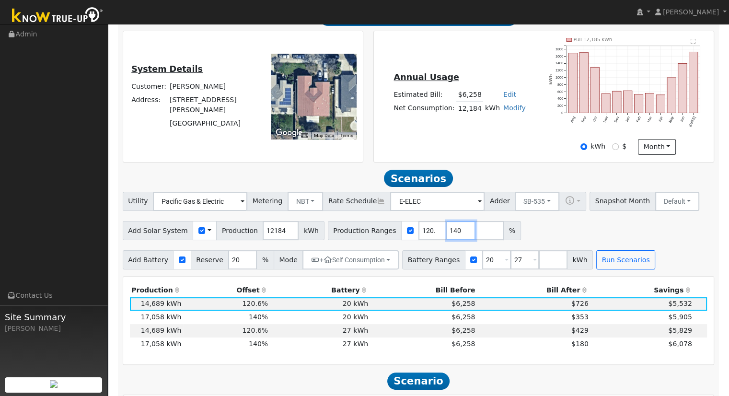
click at [447, 236] on input "140" at bounding box center [461, 230] width 29 height 19
type input "1"
type input "139.986868"
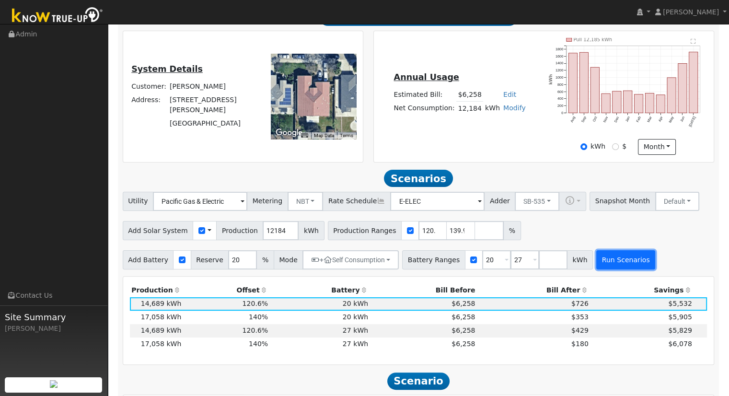
click at [605, 264] on button "Run Scenarios" at bounding box center [625, 259] width 59 height 19
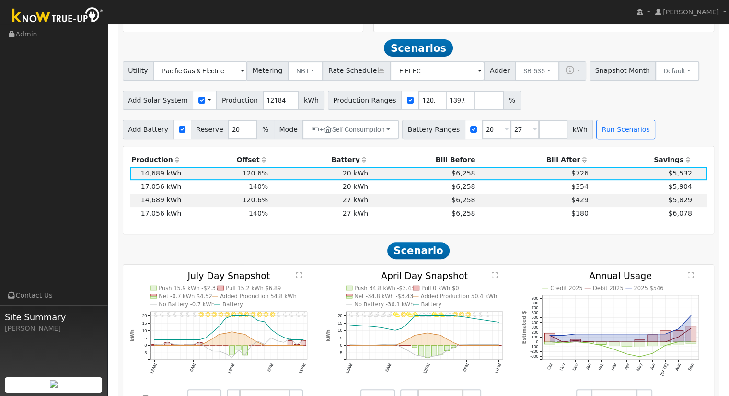
scroll to position [332, 0]
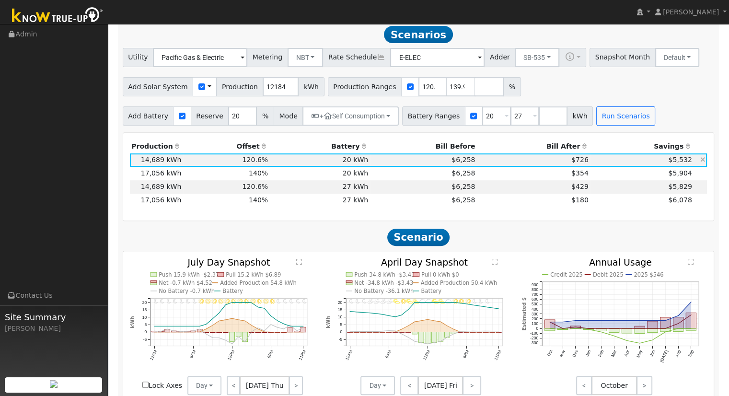
click at [702, 162] on icon at bounding box center [702, 159] width 5 height 7
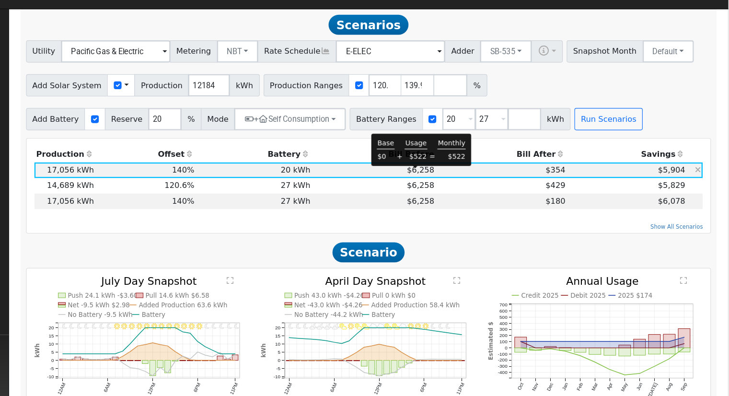
scroll to position [328, 0]
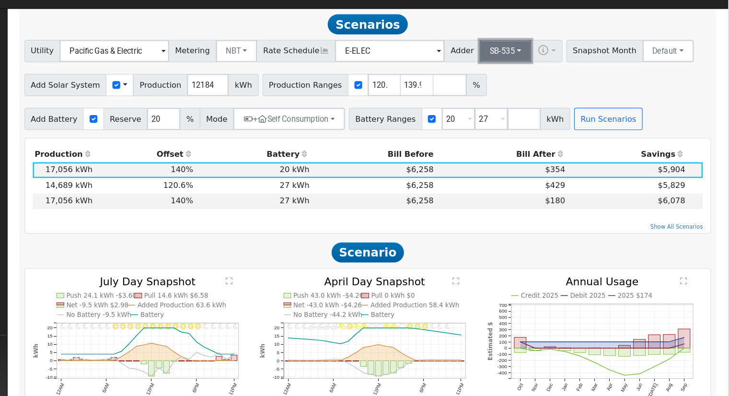
drag, startPoint x: 524, startPoint y: 64, endPoint x: 525, endPoint y: 71, distance: 7.3
click at [524, 64] on button "SB-535" at bounding box center [537, 60] width 45 height 19
click at [524, 95] on link "ACC Plus" at bounding box center [529, 95] width 67 height 13
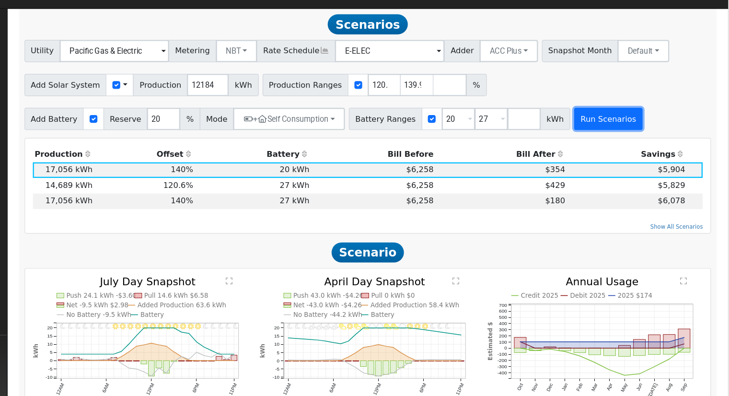
click at [610, 121] on button "Run Scenarios" at bounding box center [625, 119] width 59 height 19
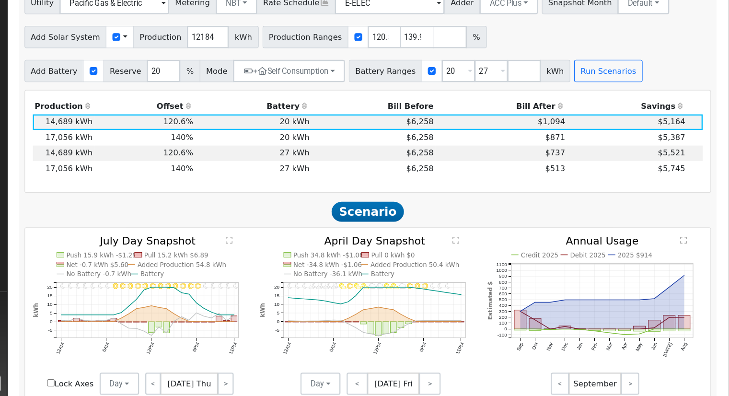
scroll to position [331, 0]
click at [700, 163] on icon at bounding box center [702, 159] width 5 height 7
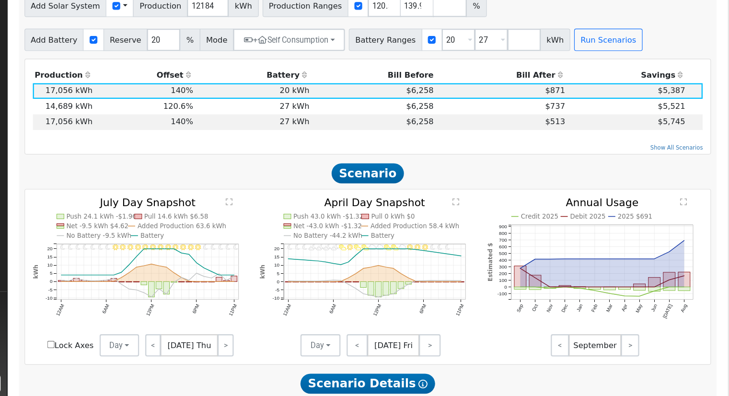
scroll to position [373, 0]
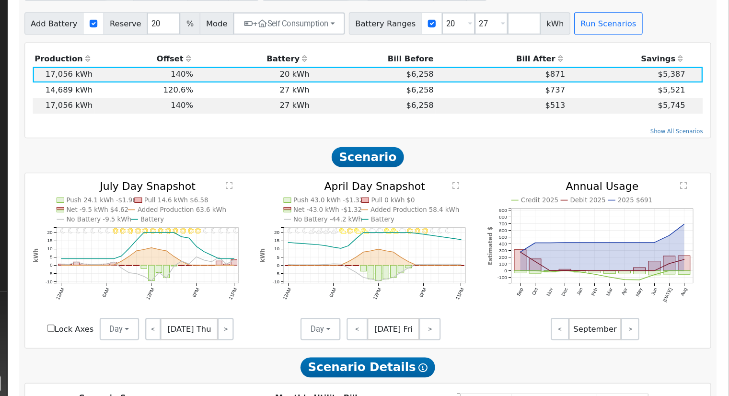
drag, startPoint x: 570, startPoint y: 154, endPoint x: 572, endPoint y: 163, distance: 9.0
click at [570, 152] on td "$513" at bounding box center [533, 145] width 113 height 13
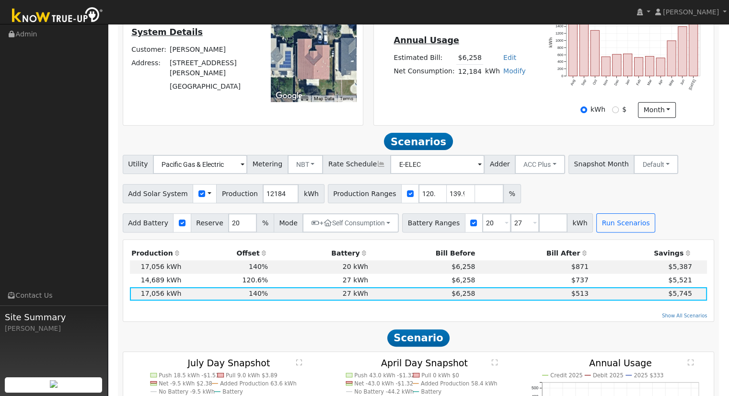
scroll to position [225, 0]
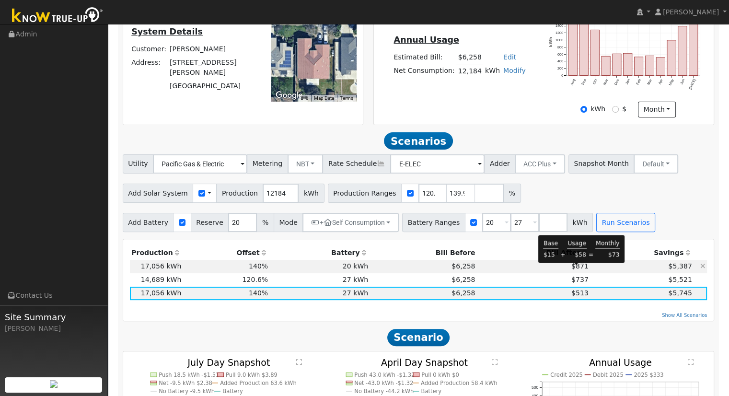
click at [579, 269] on span "$871" at bounding box center [579, 266] width 17 height 8
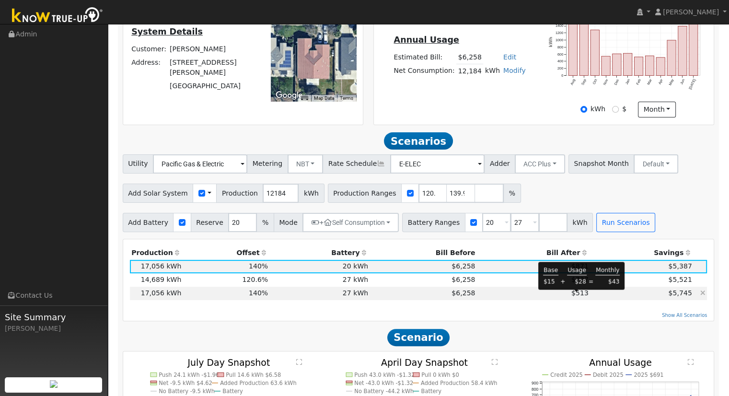
click at [576, 294] on span "$513" at bounding box center [579, 293] width 17 height 8
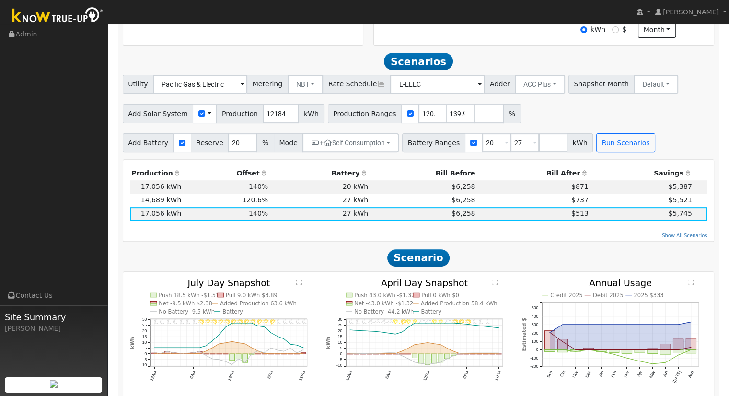
scroll to position [321, 0]
